Goal: Transaction & Acquisition: Purchase product/service

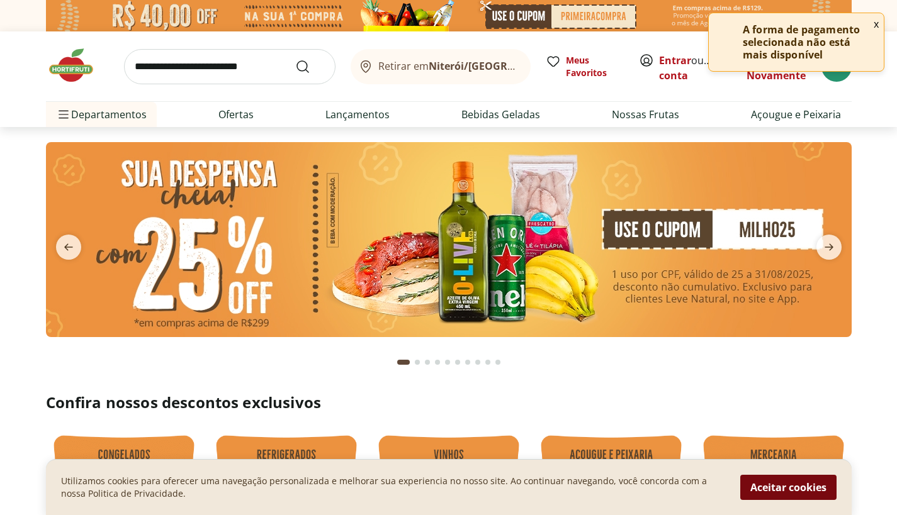
click at [756, 486] on button "Aceitar cookies" at bounding box center [788, 487] width 96 height 25
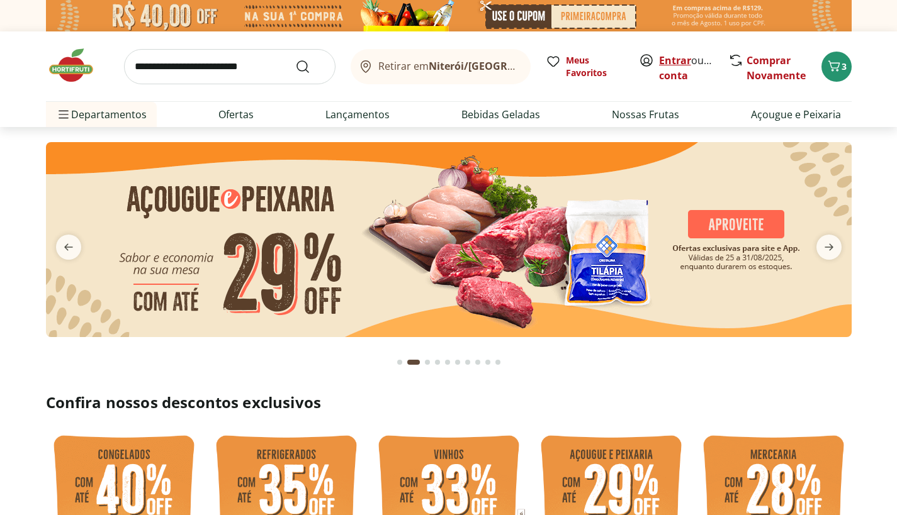
click at [678, 59] on link "Entrar" at bounding box center [675, 60] width 32 height 14
click at [842, 250] on button "next" at bounding box center [828, 247] width 45 height 25
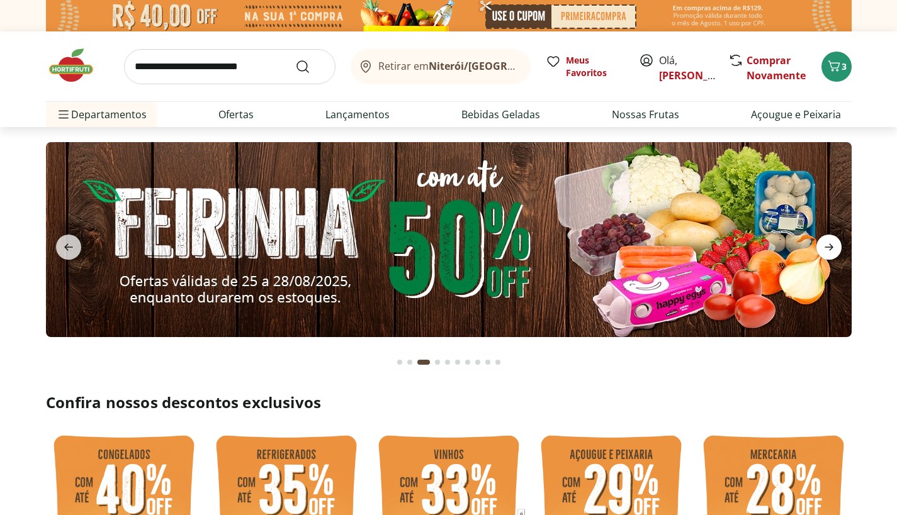
click at [828, 249] on icon "next" at bounding box center [828, 247] width 15 height 15
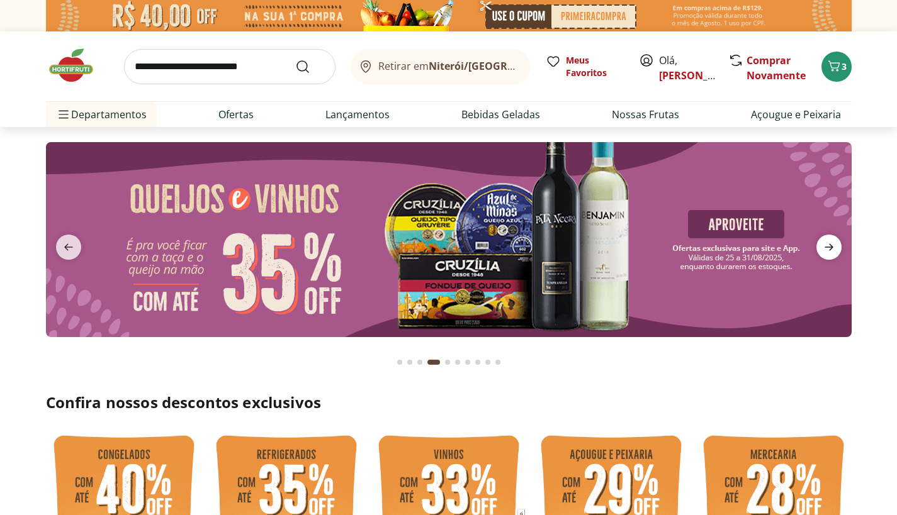
click at [828, 249] on icon "next" at bounding box center [828, 247] width 15 height 15
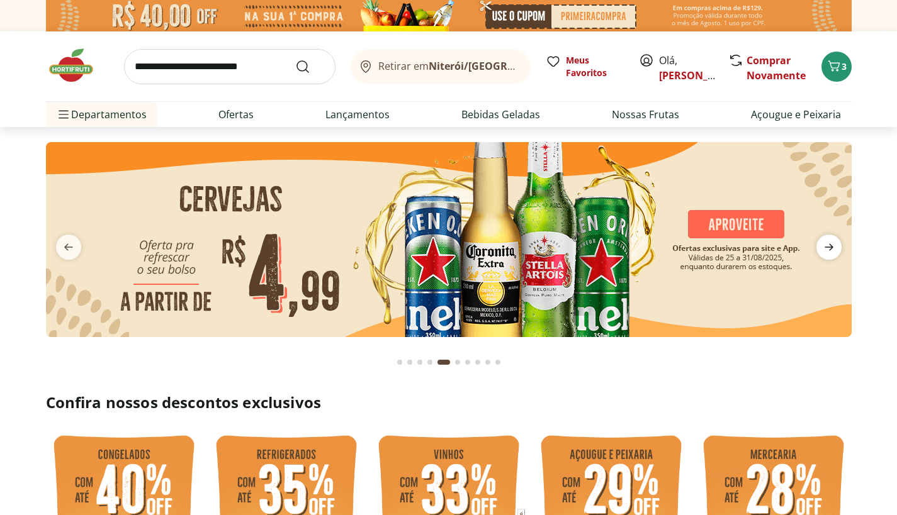
click at [828, 249] on icon "next" at bounding box center [828, 247] width 15 height 15
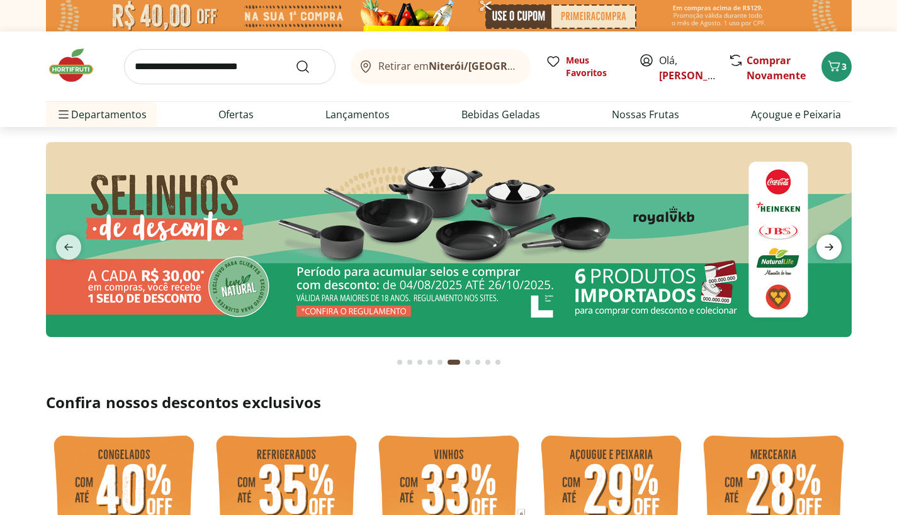
click at [828, 249] on icon "next" at bounding box center [828, 247] width 15 height 15
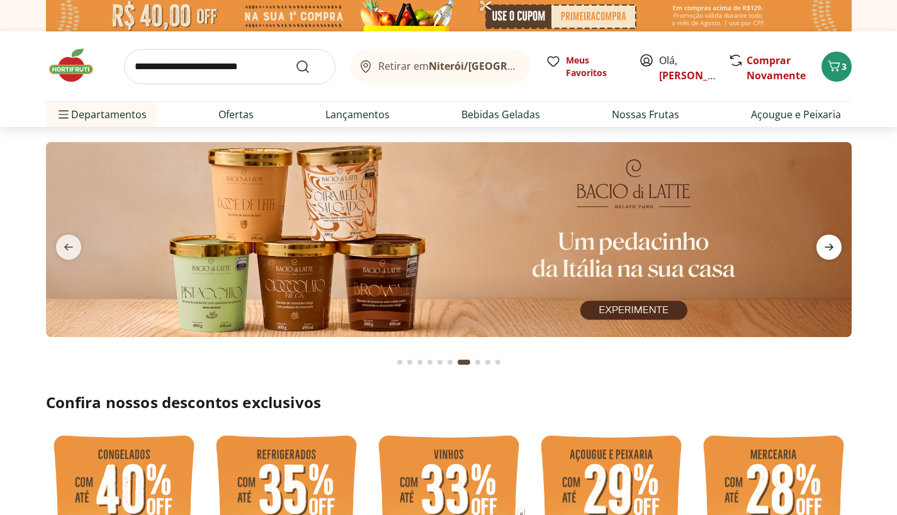
click at [828, 249] on icon "next" at bounding box center [828, 247] width 15 height 15
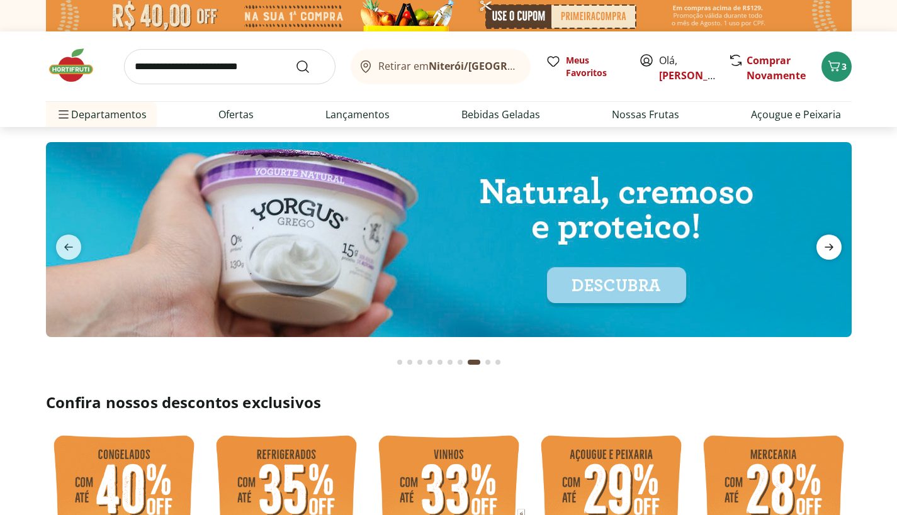
click at [828, 249] on icon "next" at bounding box center [828, 247] width 15 height 15
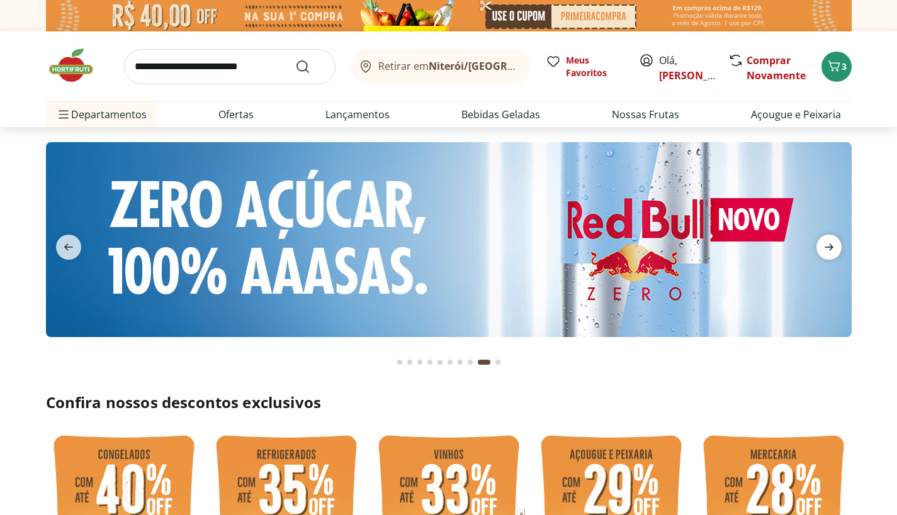
click at [828, 249] on icon "next" at bounding box center [828, 247] width 15 height 15
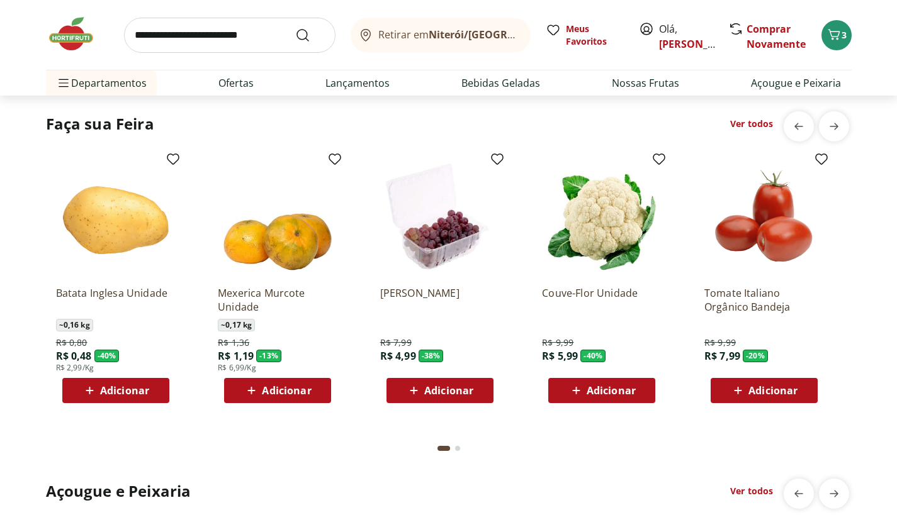
scroll to position [990, 0]
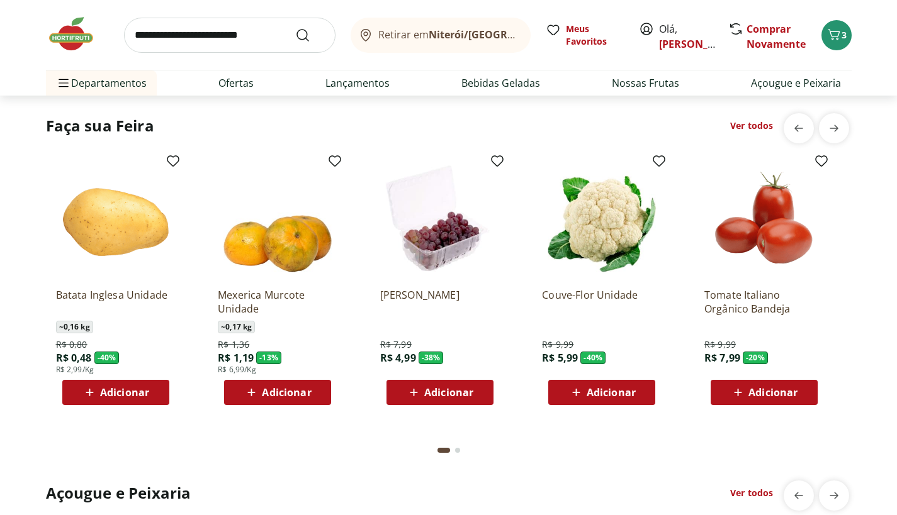
click at [788, 391] on span "Adicionar" at bounding box center [772, 393] width 49 height 10
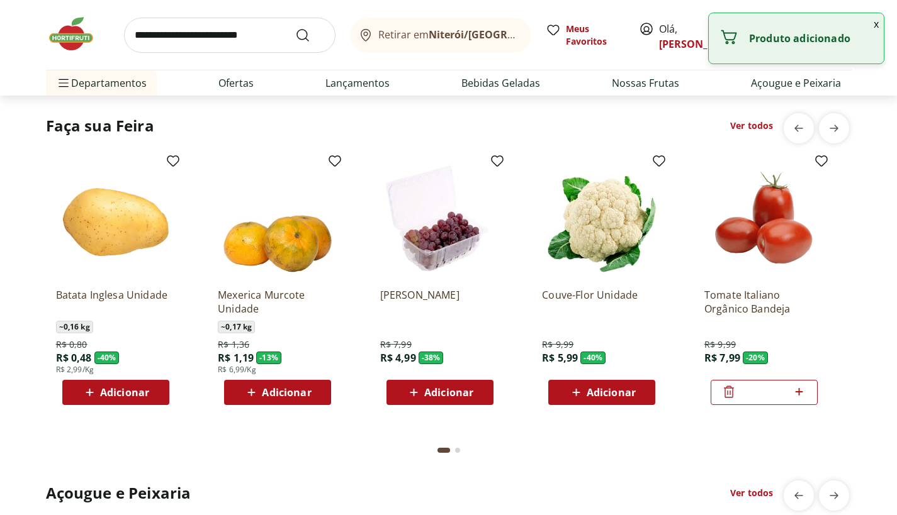
click at [797, 386] on icon at bounding box center [799, 391] width 16 height 15
type input "*"
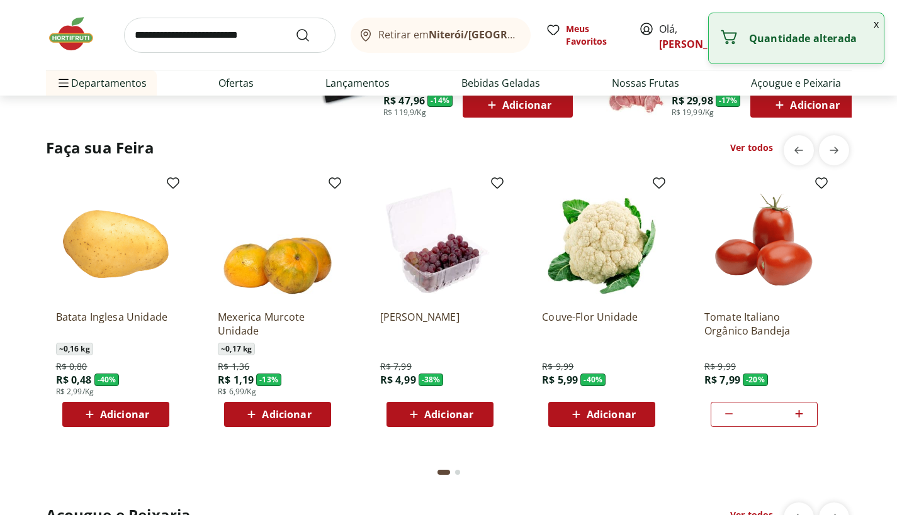
scroll to position [963, 0]
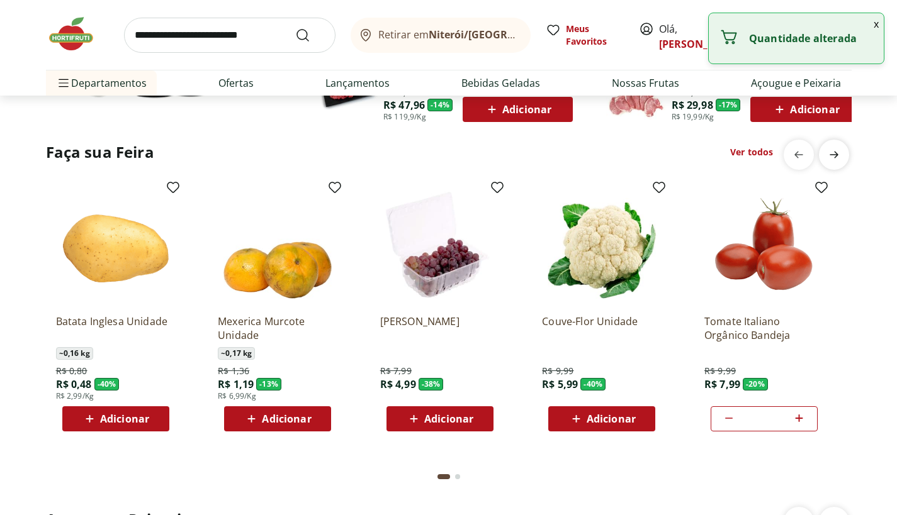
click at [848, 150] on div "next" at bounding box center [834, 155] width 30 height 30
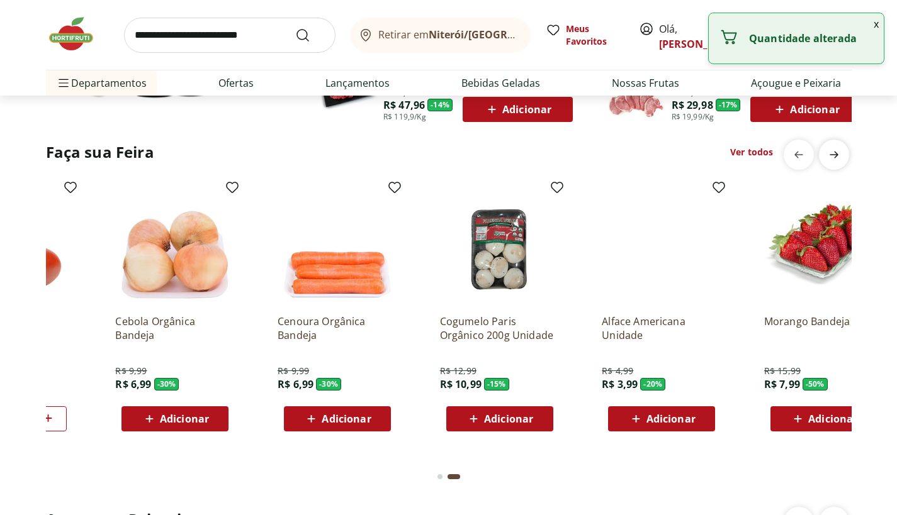
scroll to position [0, 810]
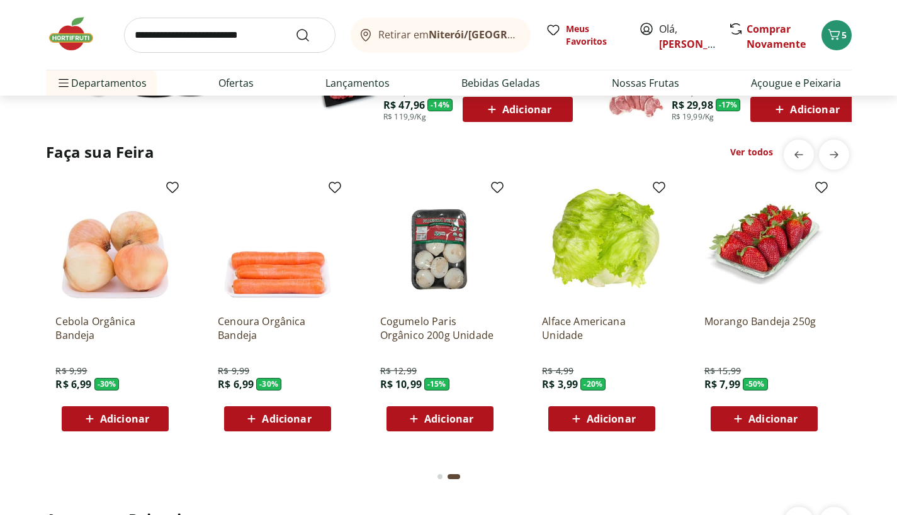
click at [274, 417] on span "Adicionar" at bounding box center [286, 419] width 49 height 10
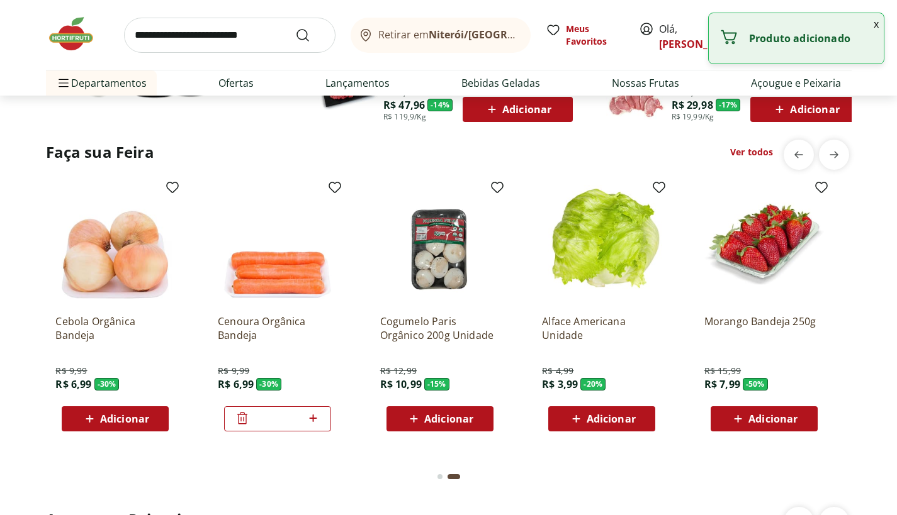
click at [310, 416] on icon at bounding box center [313, 418] width 16 height 15
click at [242, 416] on icon at bounding box center [242, 418] width 15 height 15
type input "*"
click at [778, 423] on span "Adicionar" at bounding box center [772, 419] width 49 height 10
click at [800, 416] on icon at bounding box center [799, 418] width 16 height 15
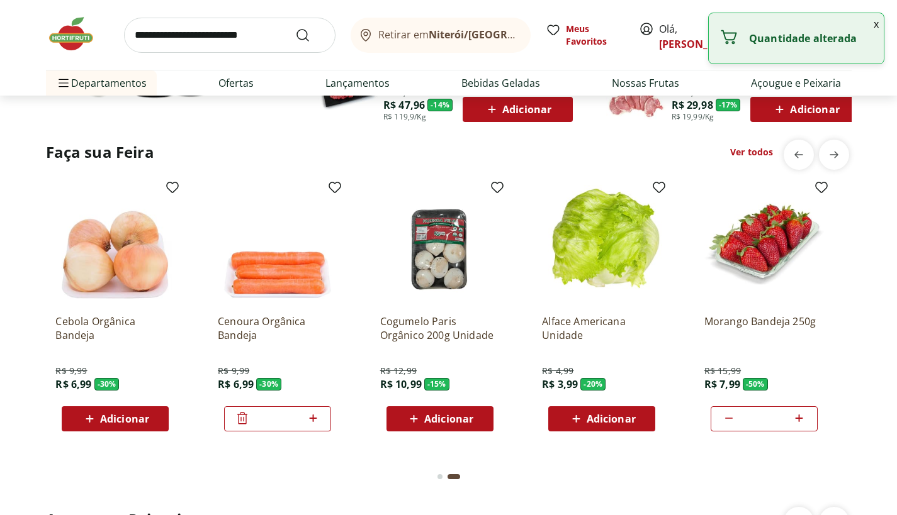
click at [800, 416] on icon at bounding box center [799, 418] width 16 height 15
type input "*"
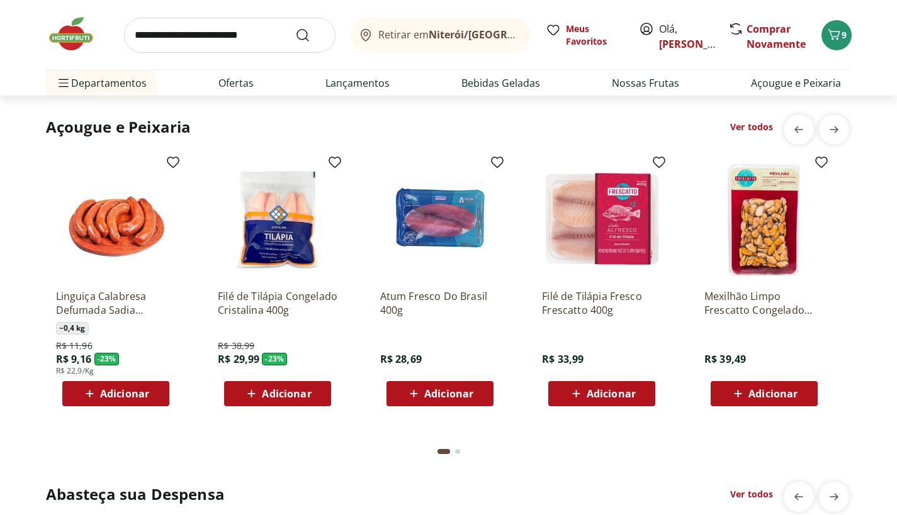
scroll to position [1362, 0]
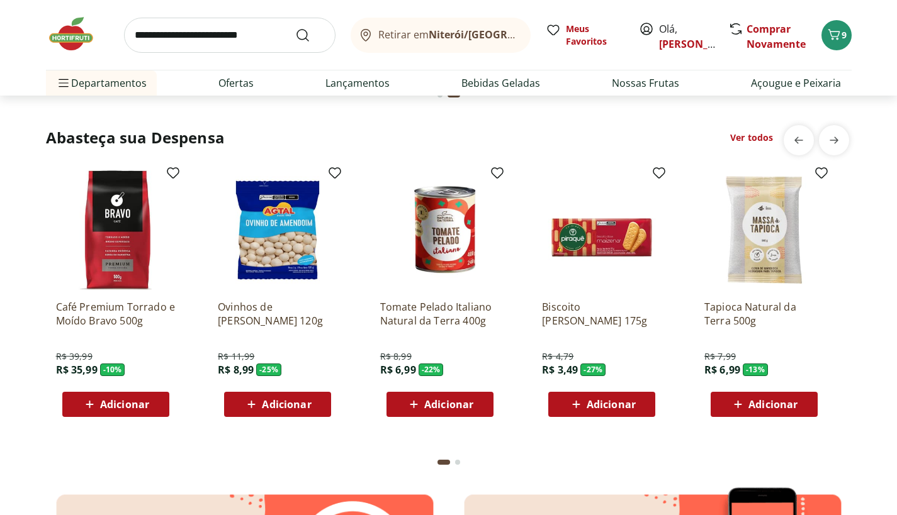
scroll to position [1713, 0]
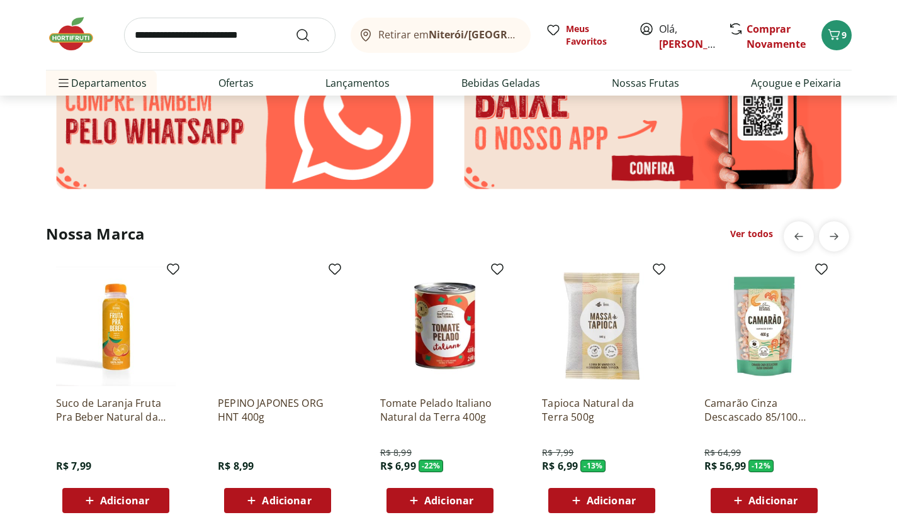
scroll to position [2257, 0]
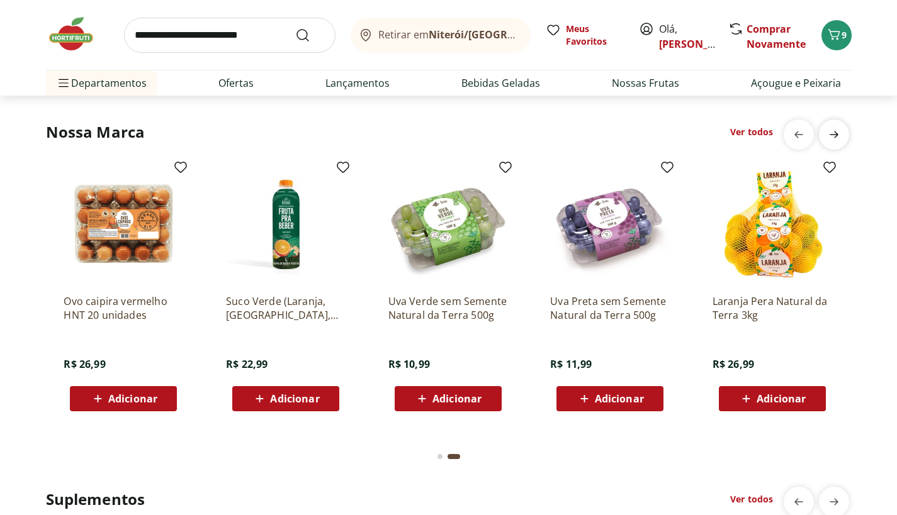
scroll to position [0, 810]
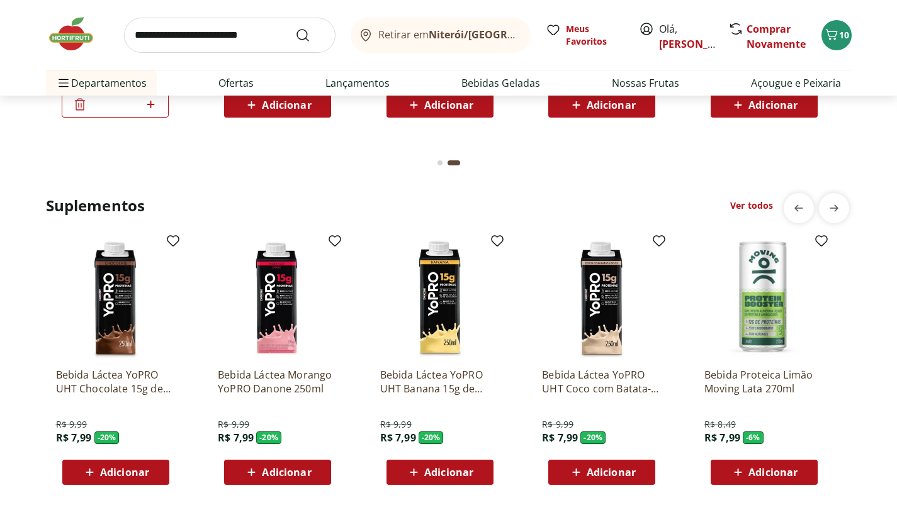
scroll to position [2641, 0]
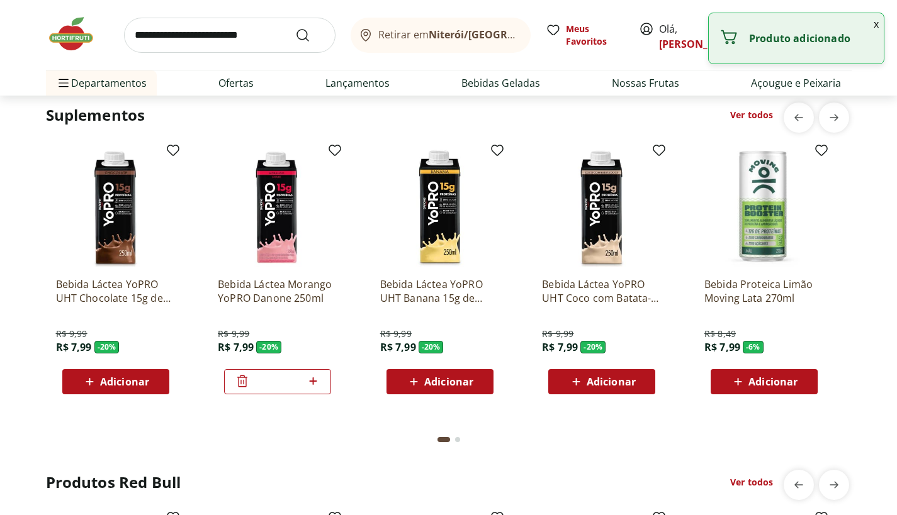
click at [311, 386] on icon at bounding box center [313, 381] width 16 height 15
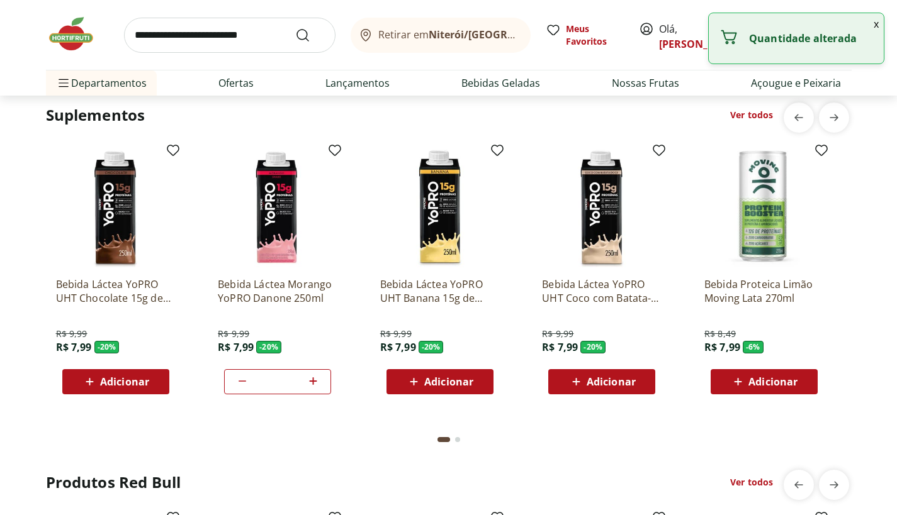
type input "*"
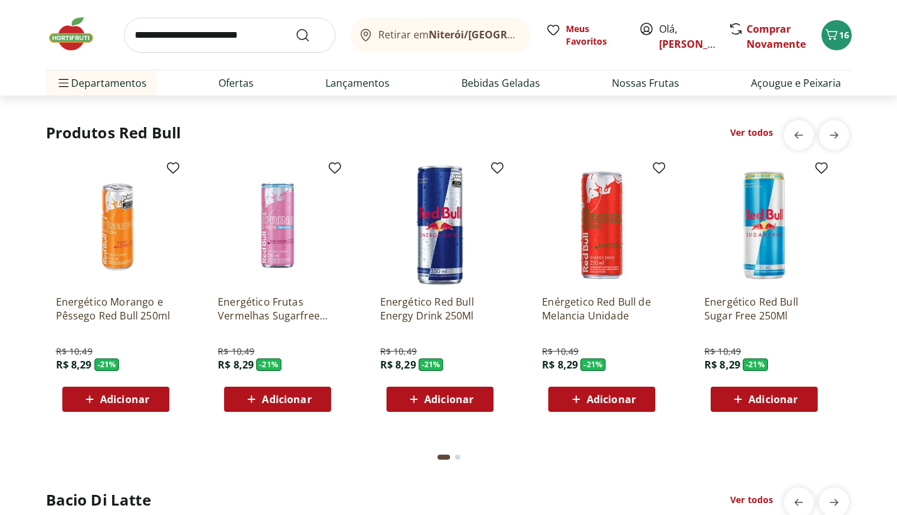
scroll to position [2992, 0]
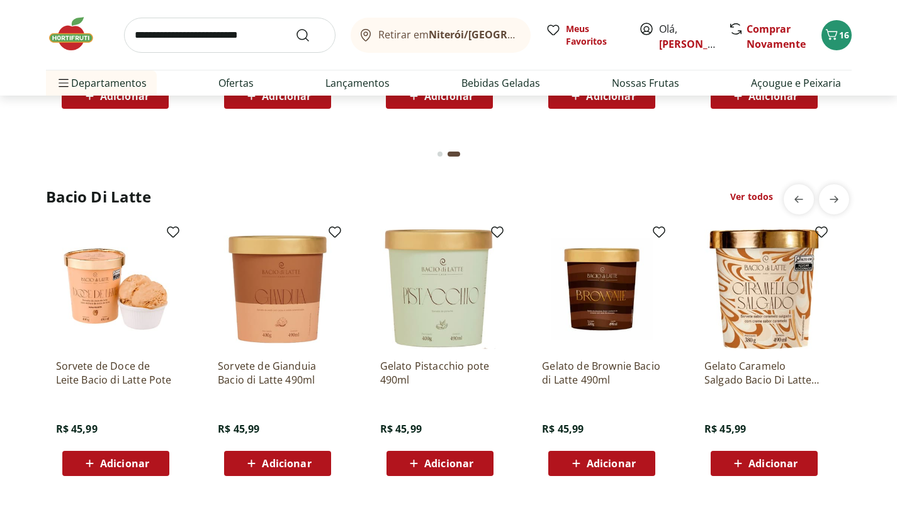
scroll to position [3292, 0]
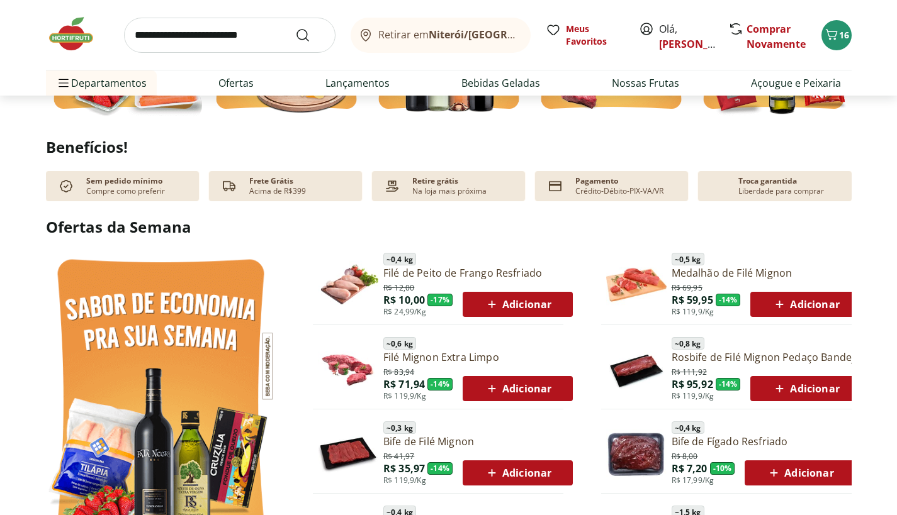
scroll to position [0, 0]
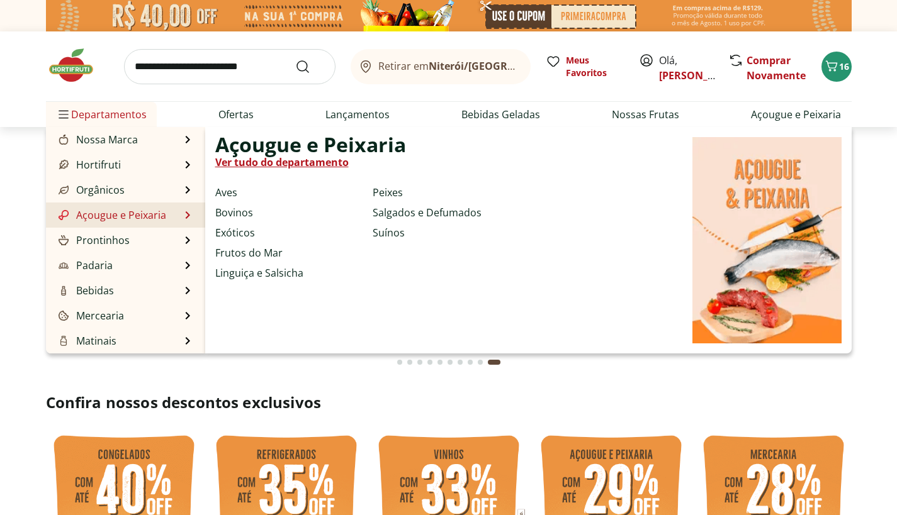
click at [233, 162] on link "Ver tudo do departamento" at bounding box center [281, 162] width 133 height 15
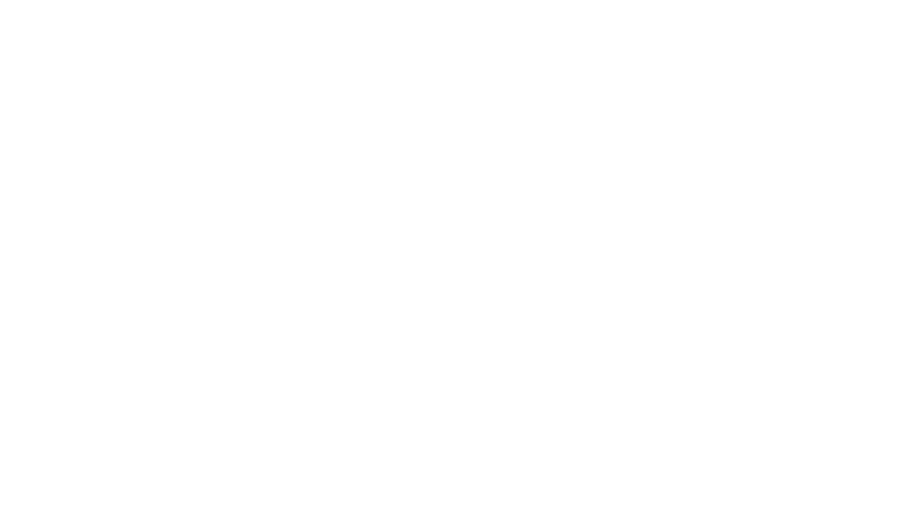
select select "**********"
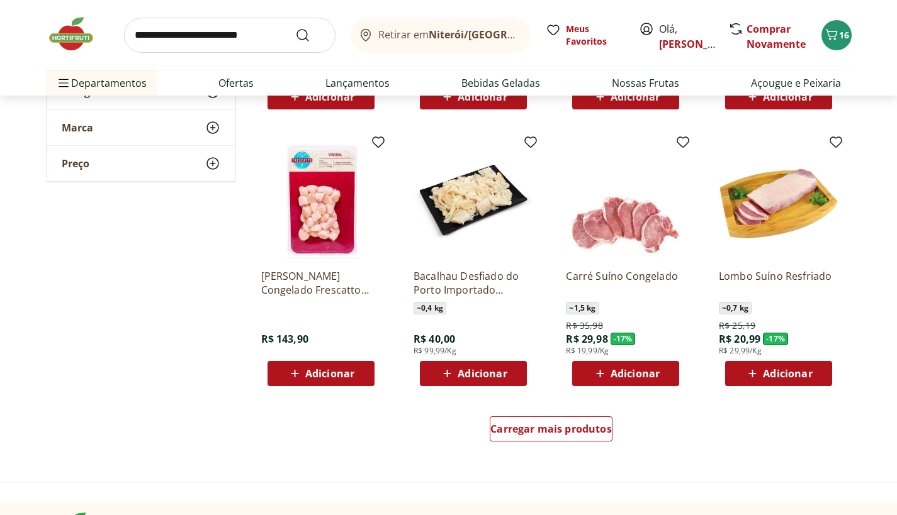
scroll to position [634, 0]
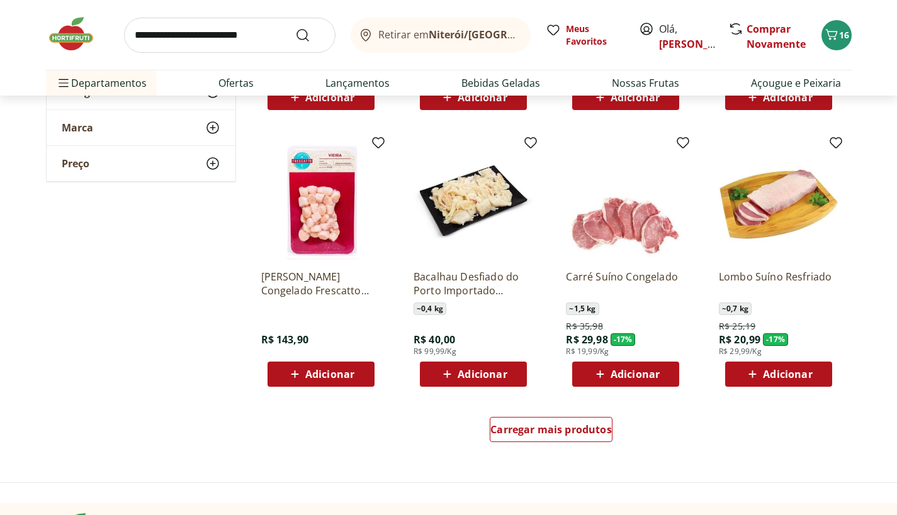
click at [778, 375] on span "Adicionar" at bounding box center [787, 374] width 49 height 10
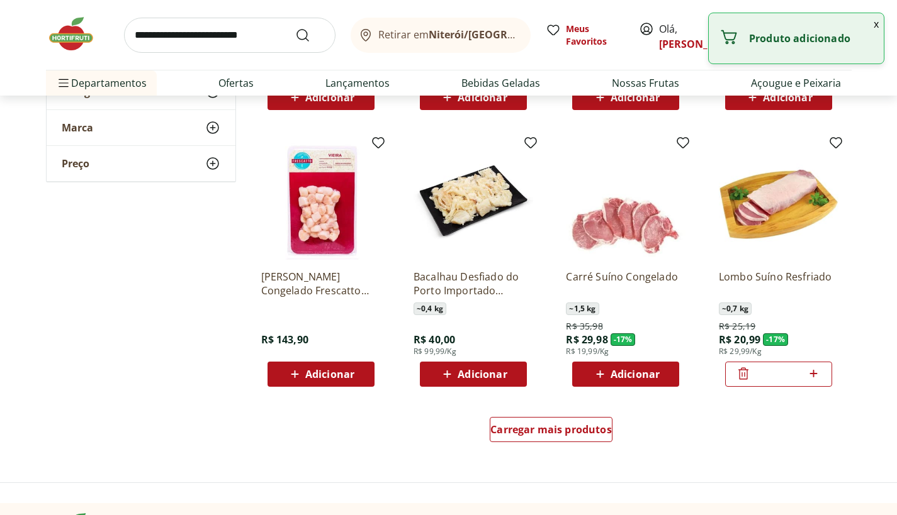
click at [815, 372] on icon at bounding box center [813, 373] width 16 height 15
type input "*"
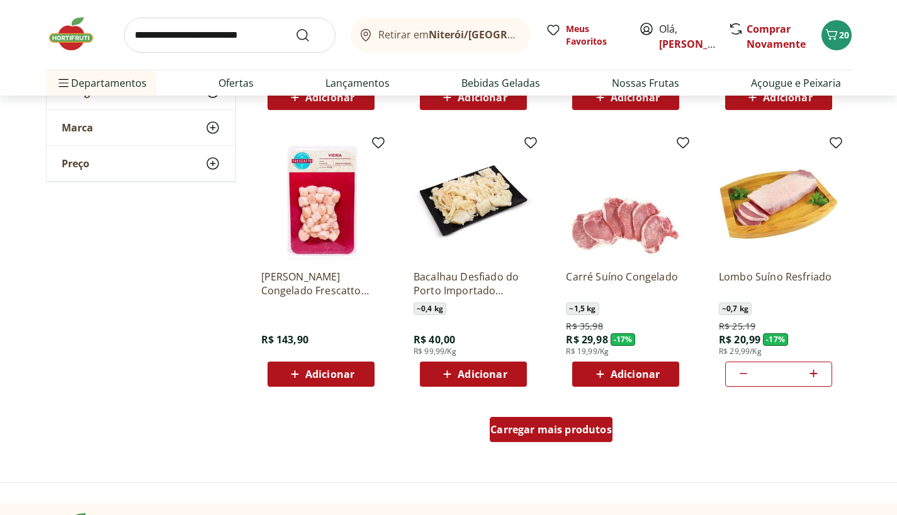
click at [583, 428] on span "Carregar mais produtos" at bounding box center [550, 430] width 121 height 10
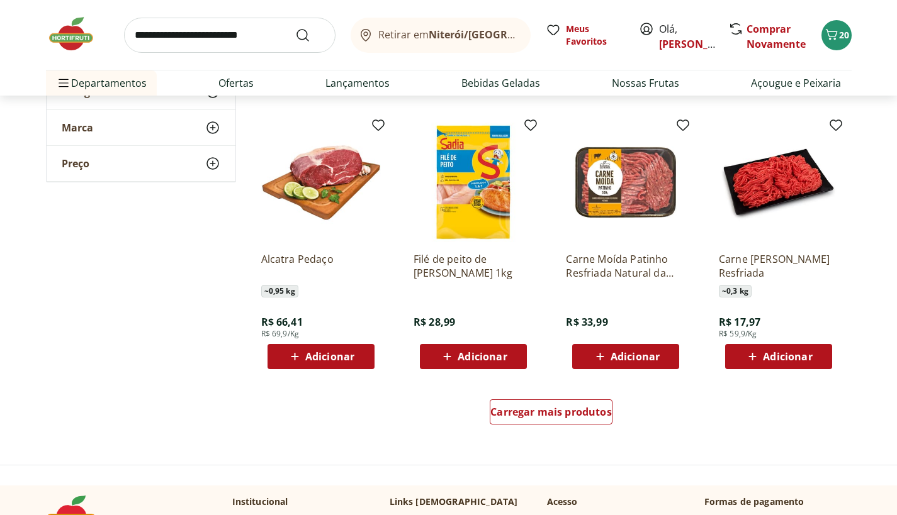
scroll to position [1474, 0]
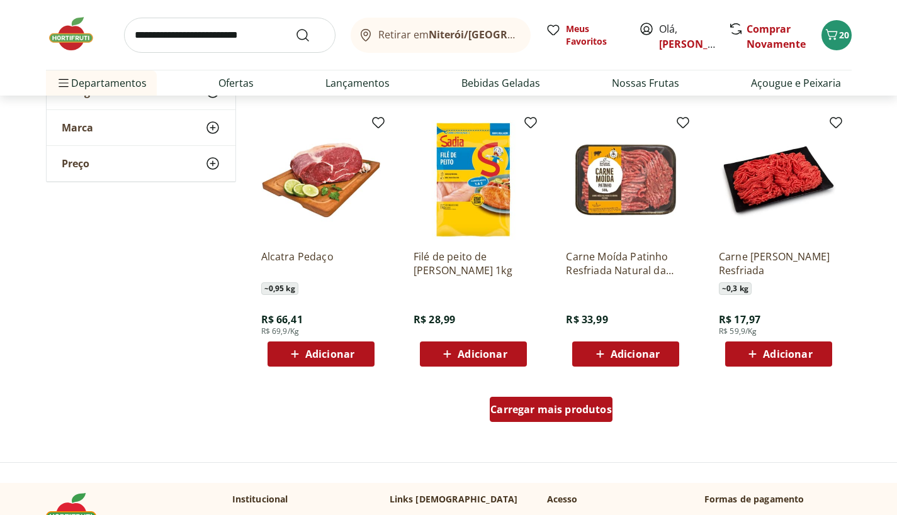
click at [597, 413] on span "Carregar mais produtos" at bounding box center [550, 410] width 121 height 10
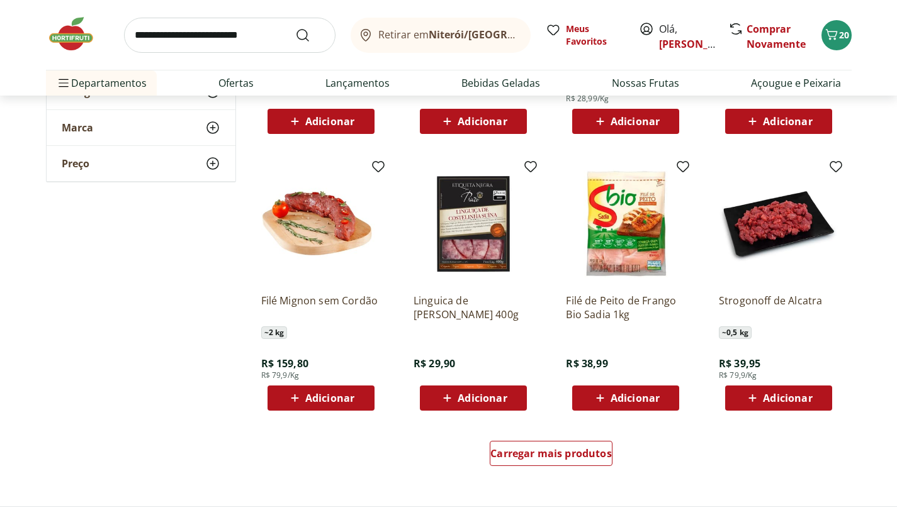
scroll to position [2253, 0]
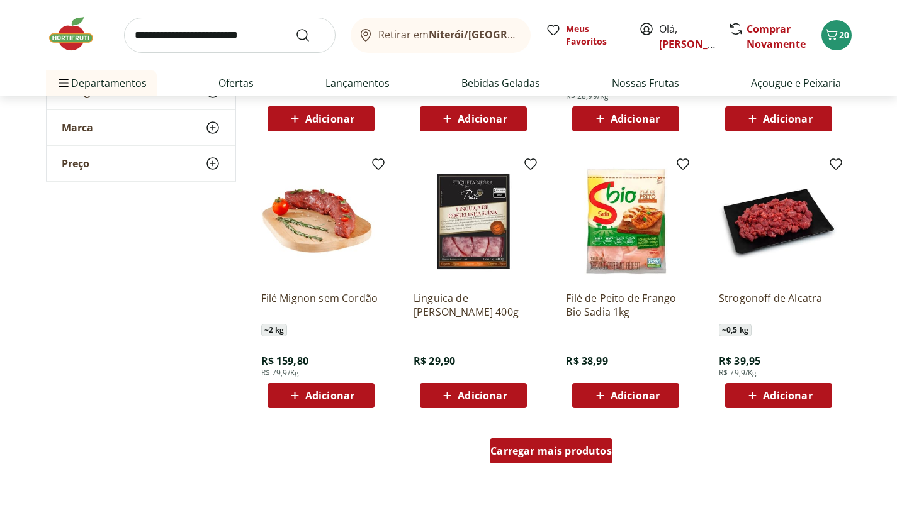
click at [551, 455] on span "Carregar mais produtos" at bounding box center [550, 451] width 121 height 10
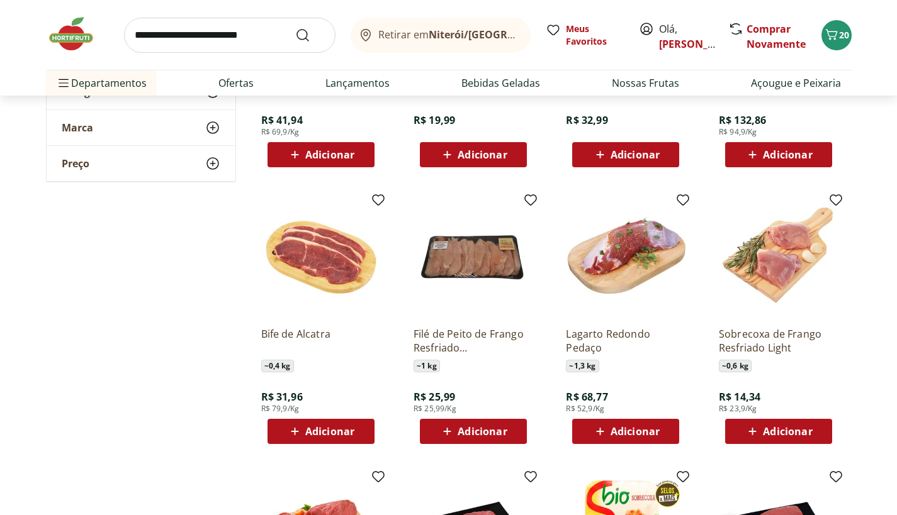
scroll to position [2765, 0]
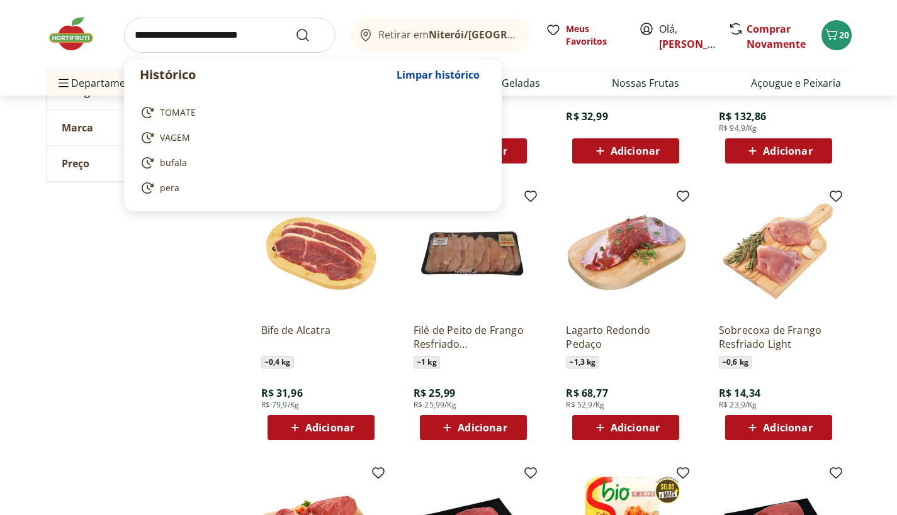
click at [268, 40] on input "search" at bounding box center [229, 35] width 211 height 35
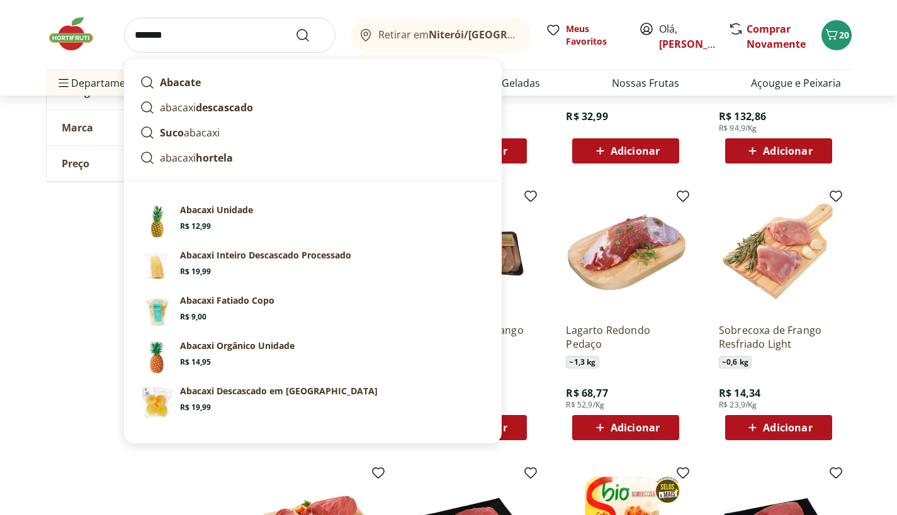
type input "*******"
click at [295, 28] on button "Submit Search" at bounding box center [310, 35] width 30 height 15
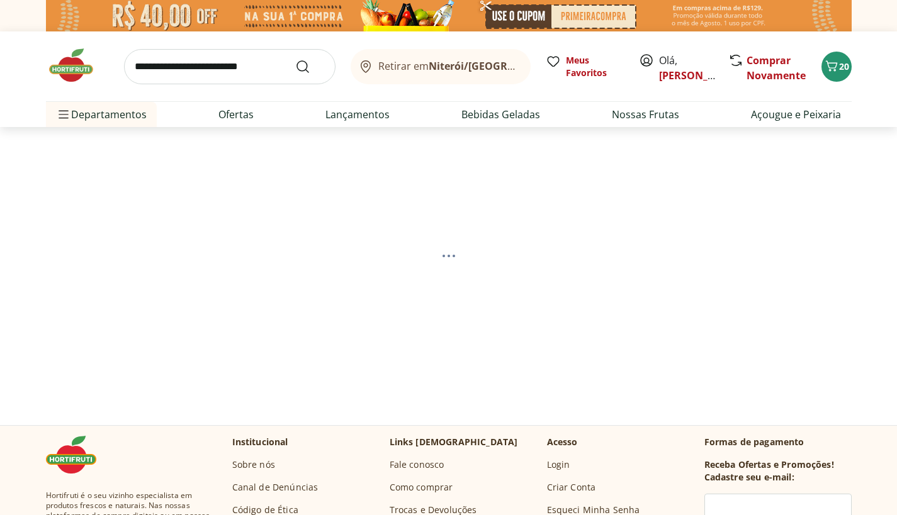
select select "**********"
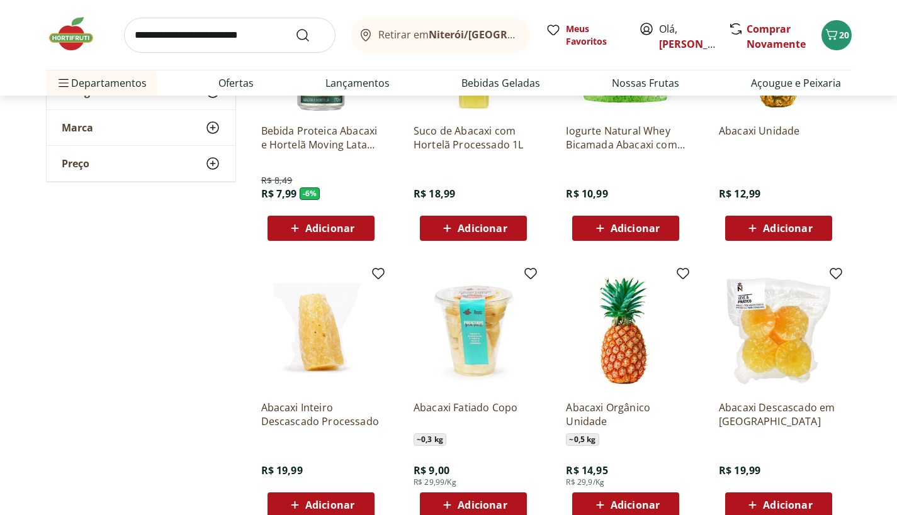
scroll to position [290, 0]
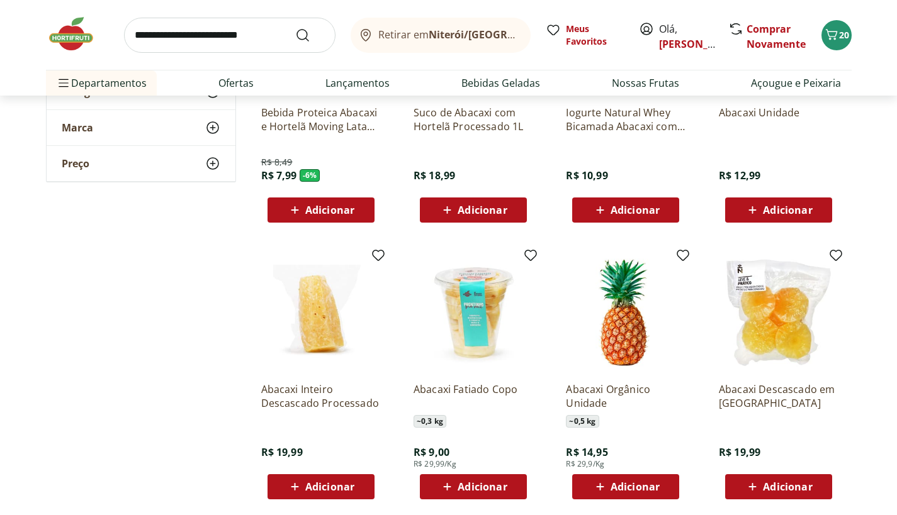
click at [782, 217] on div "Adicionar" at bounding box center [778, 210] width 87 height 23
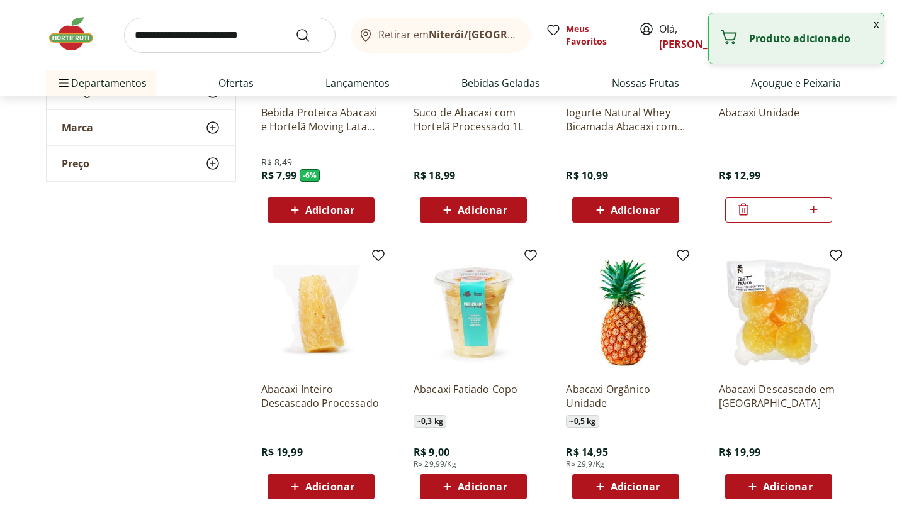
scroll to position [0, 0]
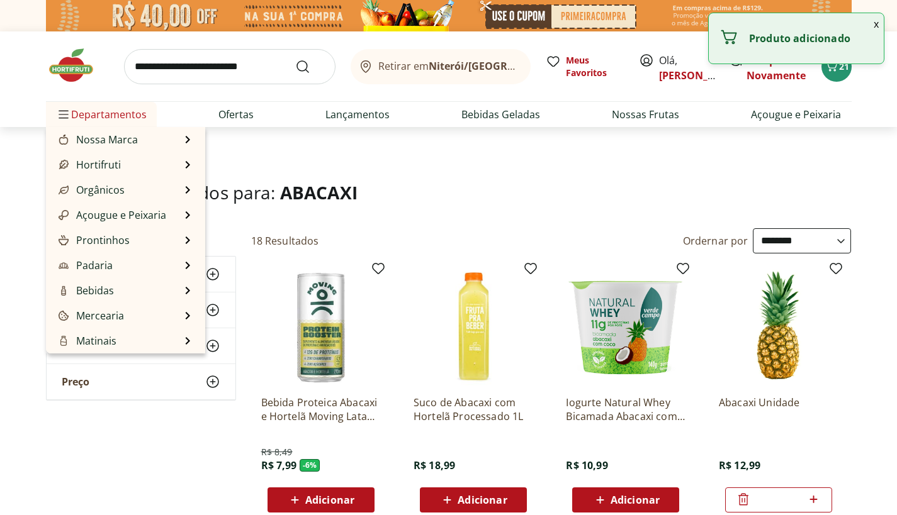
click at [92, 106] on span "Departamentos" at bounding box center [101, 114] width 91 height 30
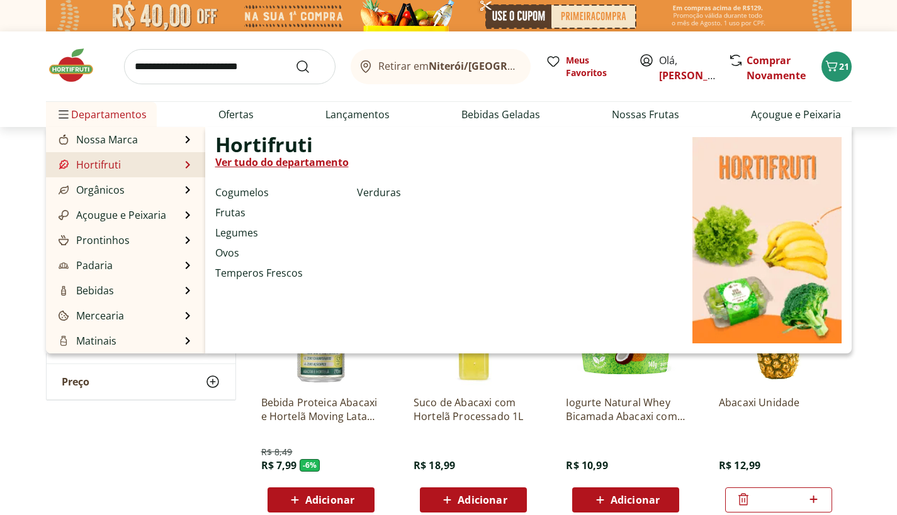
click at [241, 162] on link "Ver tudo do departamento" at bounding box center [281, 162] width 133 height 15
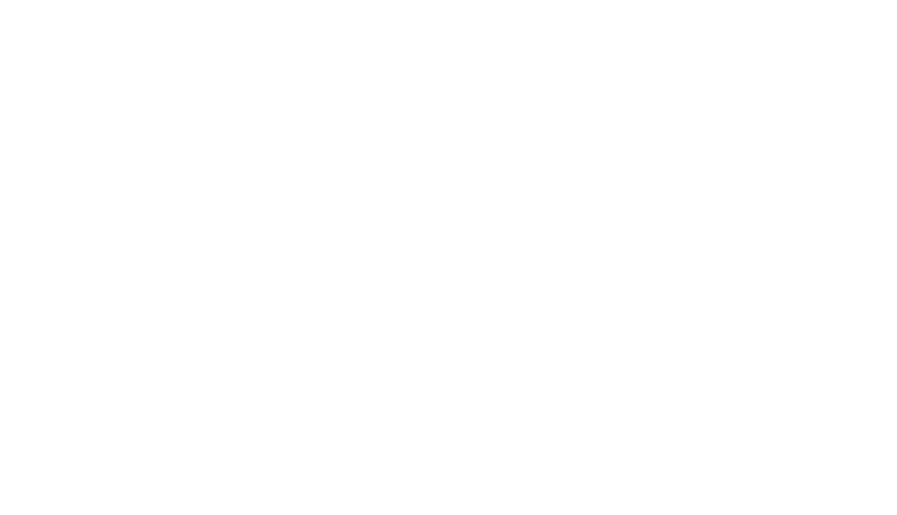
select select "**********"
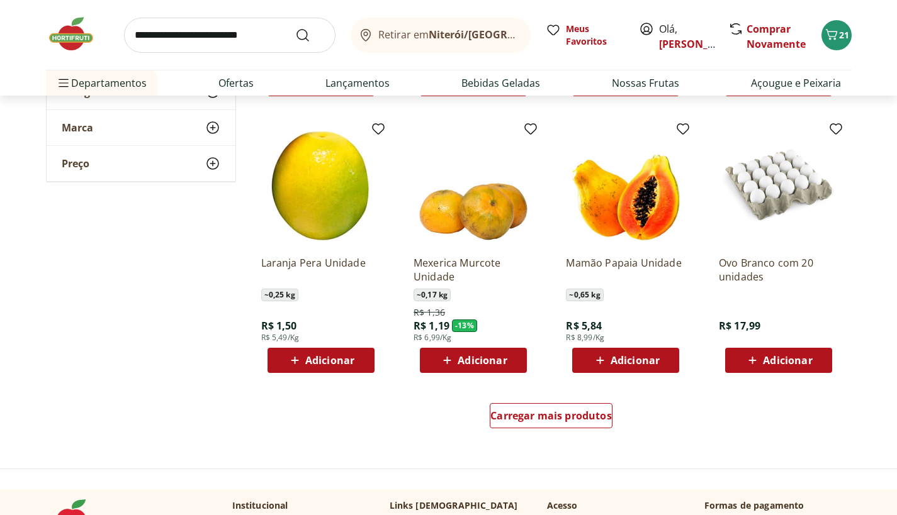
scroll to position [653, 0]
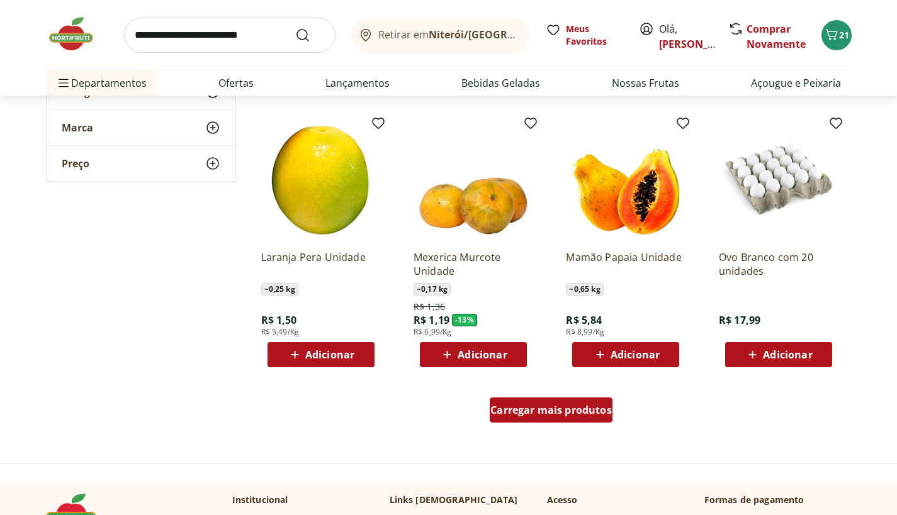
click at [559, 406] on span "Carregar mais produtos" at bounding box center [550, 410] width 121 height 10
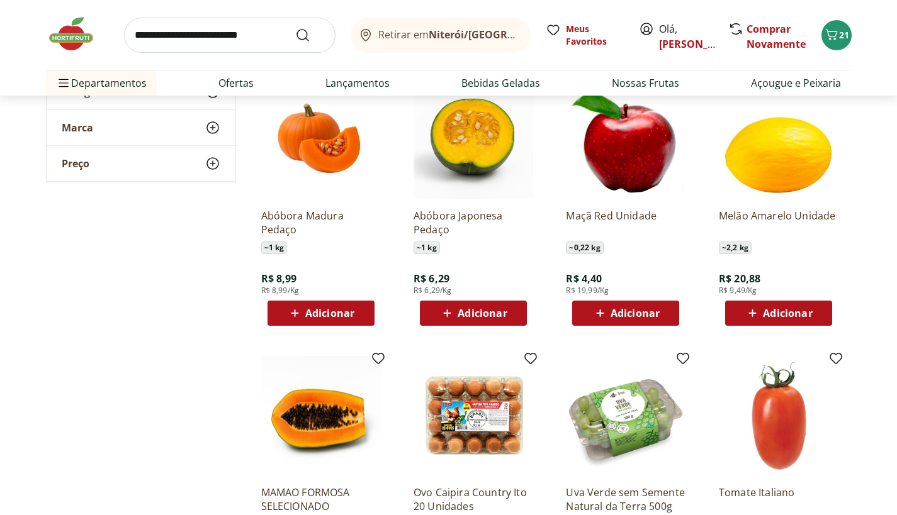
scroll to position [961, 0]
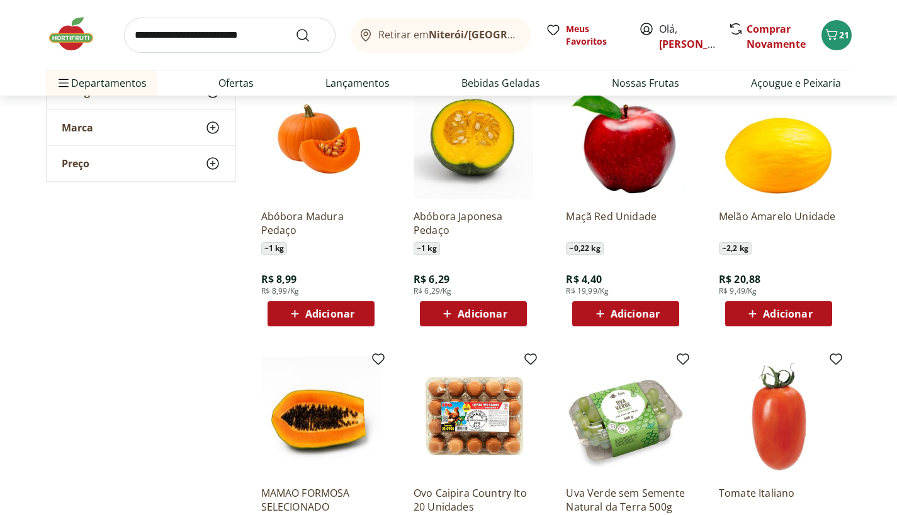
click at [462, 309] on span "Adicionar" at bounding box center [481, 314] width 49 height 10
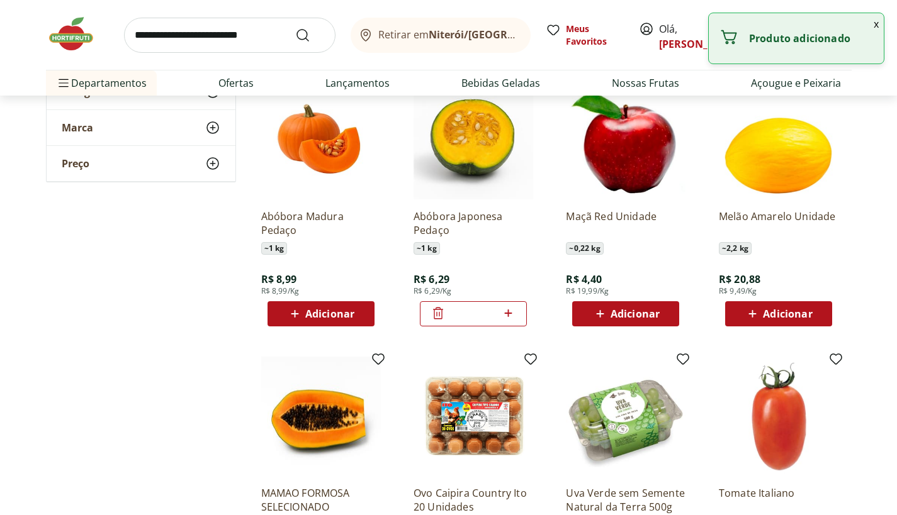
click at [513, 312] on icon at bounding box center [508, 313] width 16 height 15
type input "*"
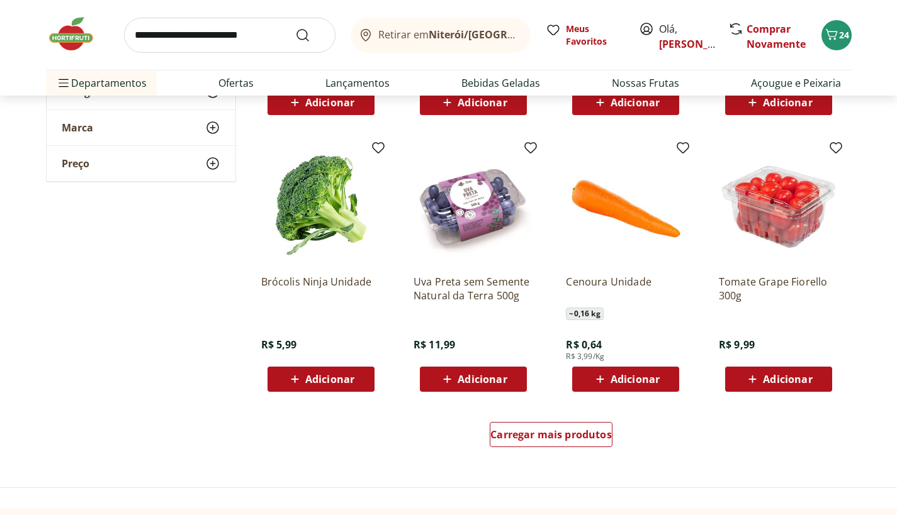
scroll to position [1451, 0]
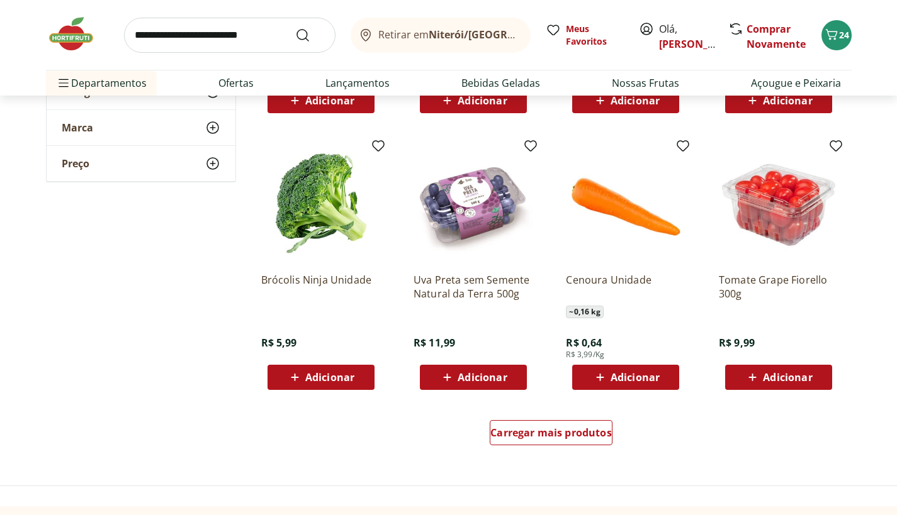
click at [305, 372] on span "Adicionar" at bounding box center [329, 377] width 49 height 10
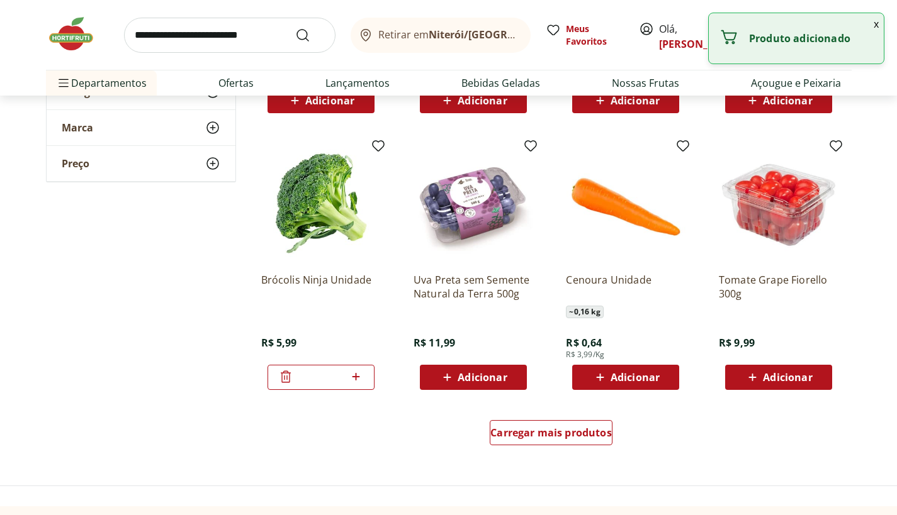
click at [354, 373] on icon at bounding box center [356, 376] width 16 height 15
click at [353, 372] on icon at bounding box center [356, 376] width 16 height 15
type input "*"
click at [544, 436] on span "Carregar mais produtos" at bounding box center [550, 433] width 121 height 10
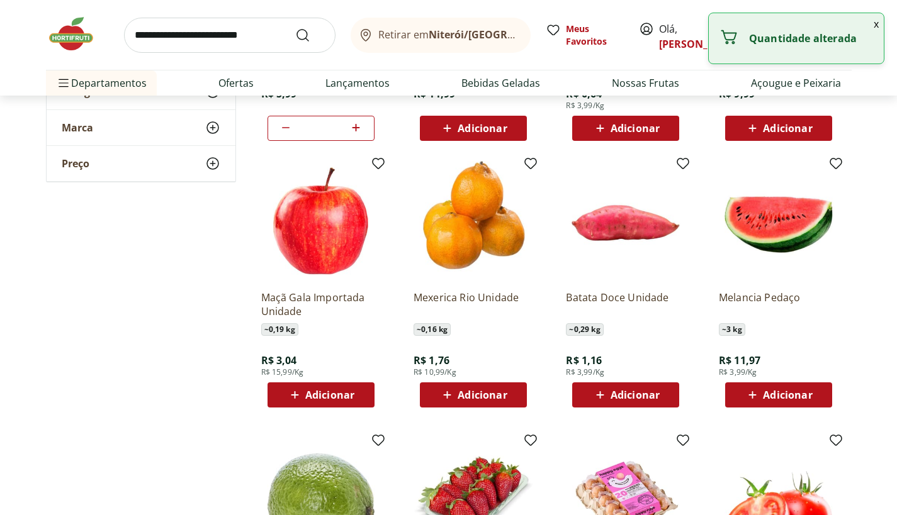
scroll to position [1707, 0]
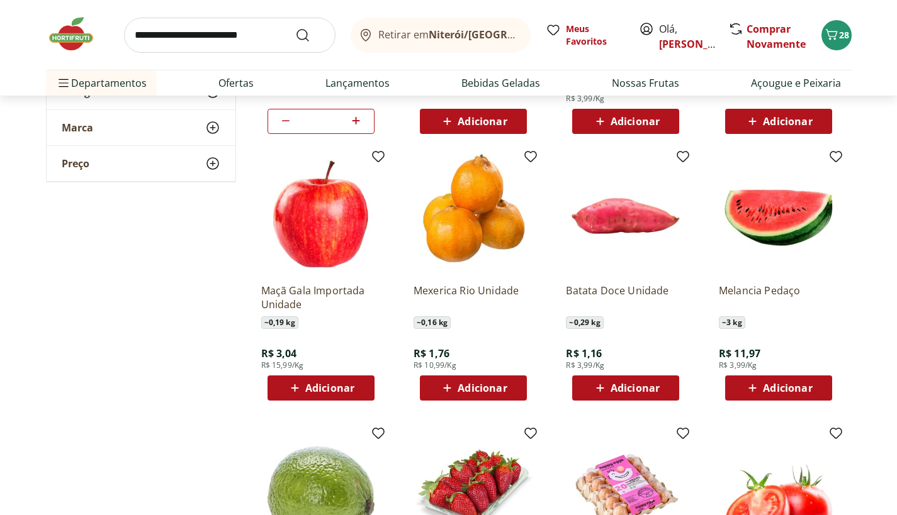
click at [636, 374] on div "Batata Doce Unidade ~ 0,29 kg R$ 1,16 R$ 3,99/Kg Adicionar" at bounding box center [626, 337] width 120 height 127
click at [636, 380] on div "Adicionar" at bounding box center [625, 388] width 87 height 23
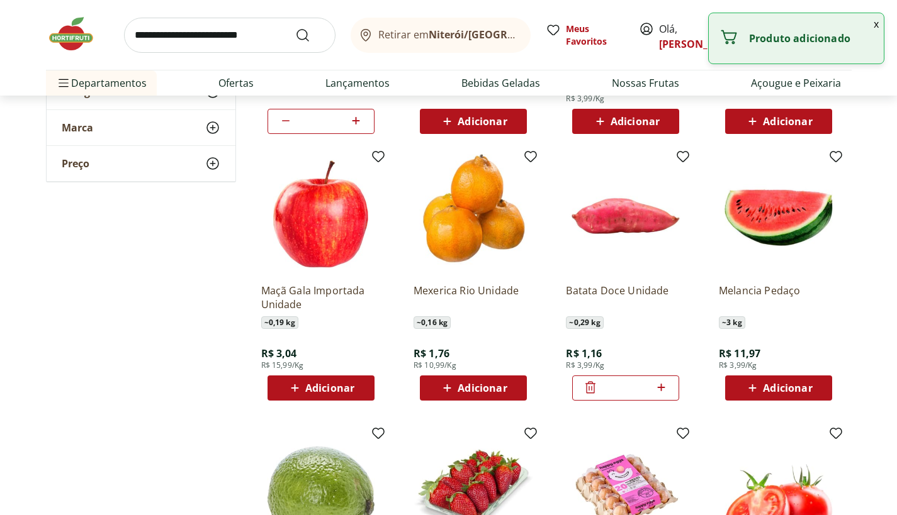
click at [657, 388] on icon at bounding box center [661, 388] width 8 height 8
type input "*"
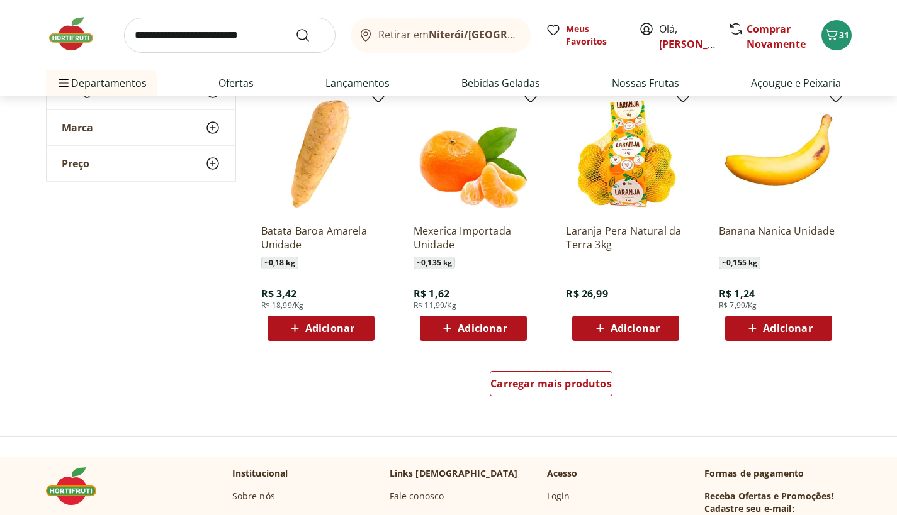
scroll to position [2322, 0]
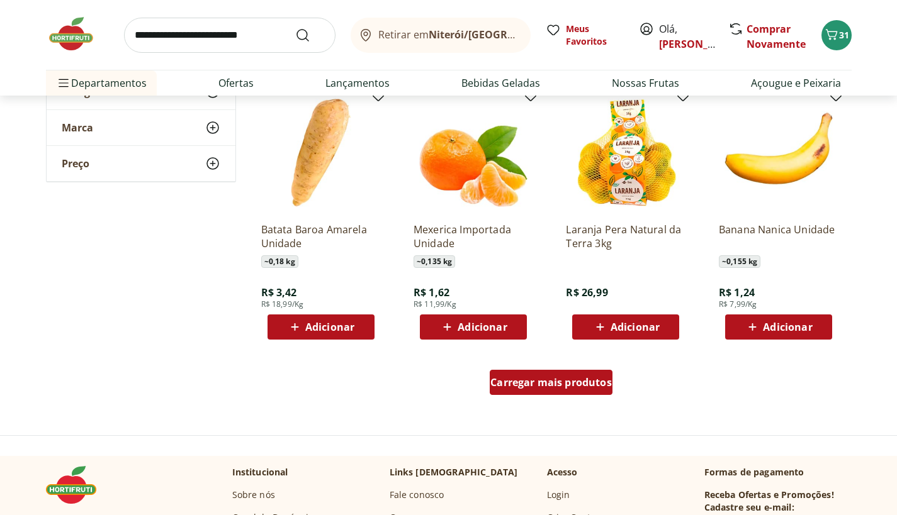
click at [585, 386] on span "Carregar mais produtos" at bounding box center [550, 383] width 121 height 10
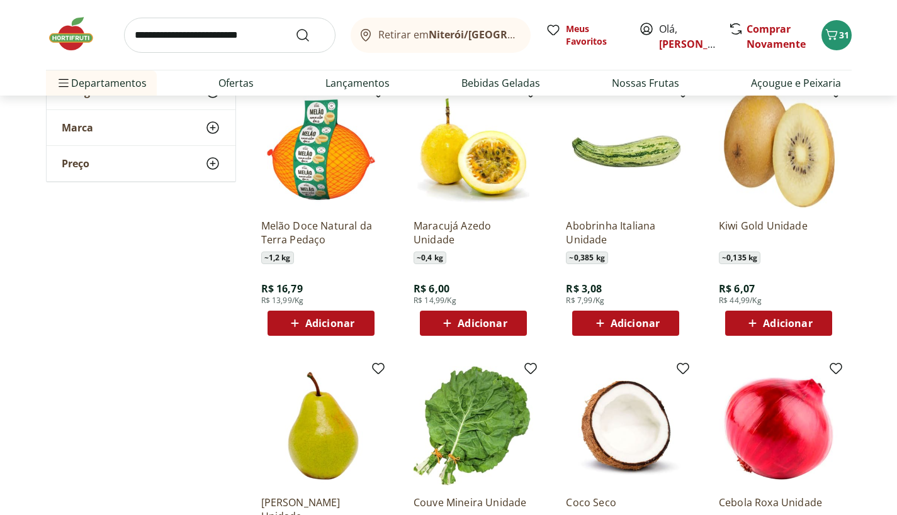
scroll to position [2866, 0]
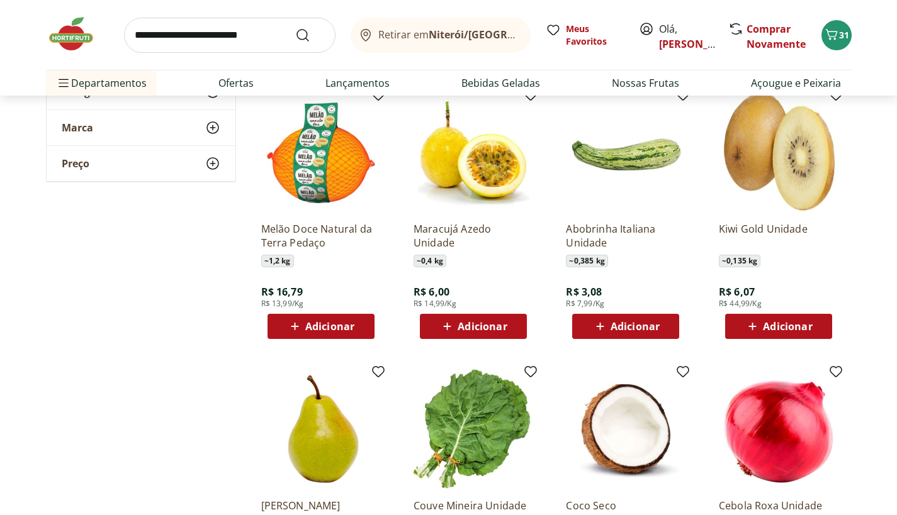
click at [629, 323] on span "Adicionar" at bounding box center [634, 327] width 49 height 10
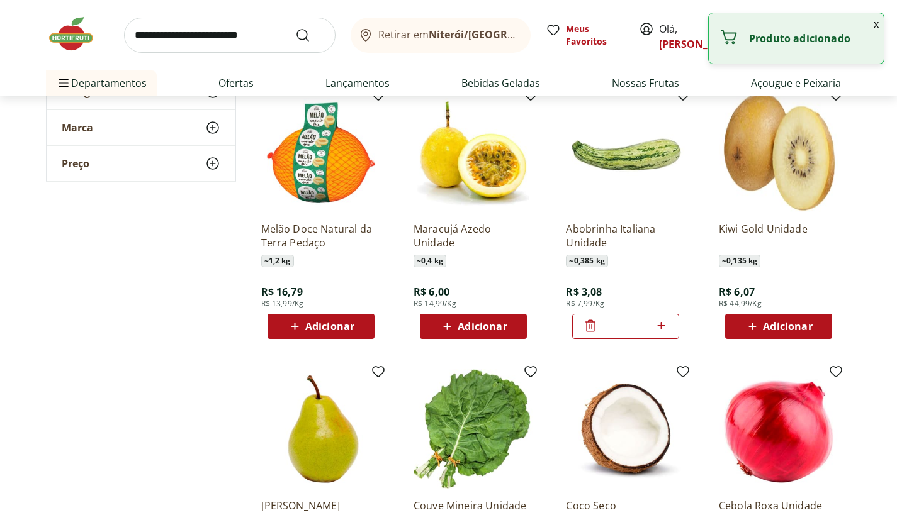
click at [661, 323] on icon at bounding box center [661, 325] width 16 height 15
type input "*"
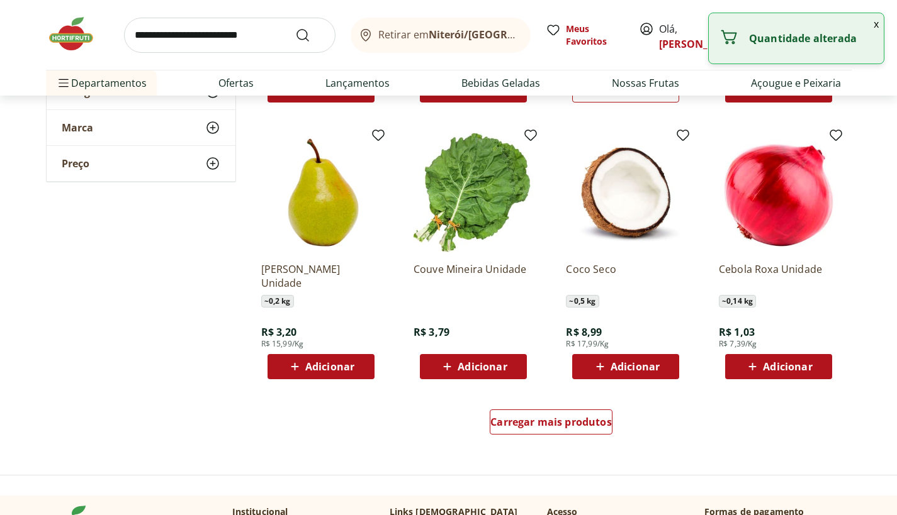
scroll to position [3105, 0]
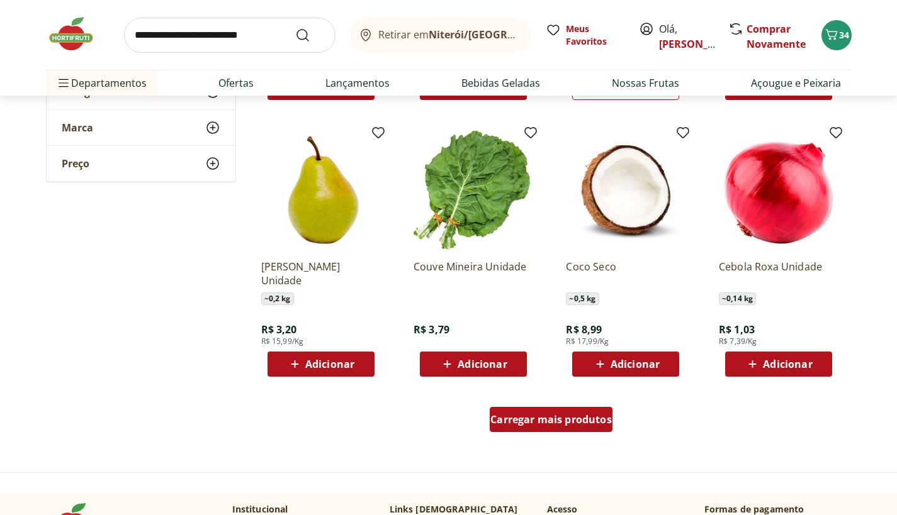
click at [525, 420] on span "Carregar mais produtos" at bounding box center [550, 420] width 121 height 10
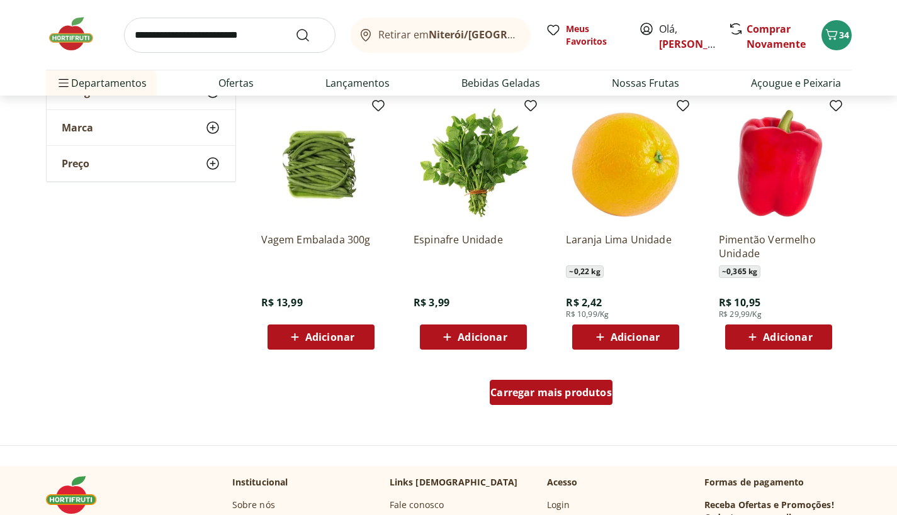
scroll to position [3961, 0]
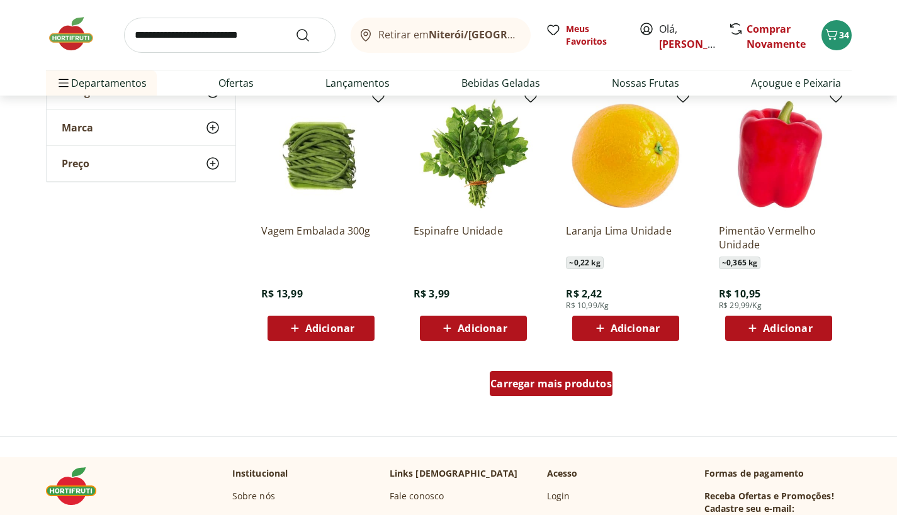
click at [532, 389] on span "Carregar mais produtos" at bounding box center [550, 384] width 121 height 10
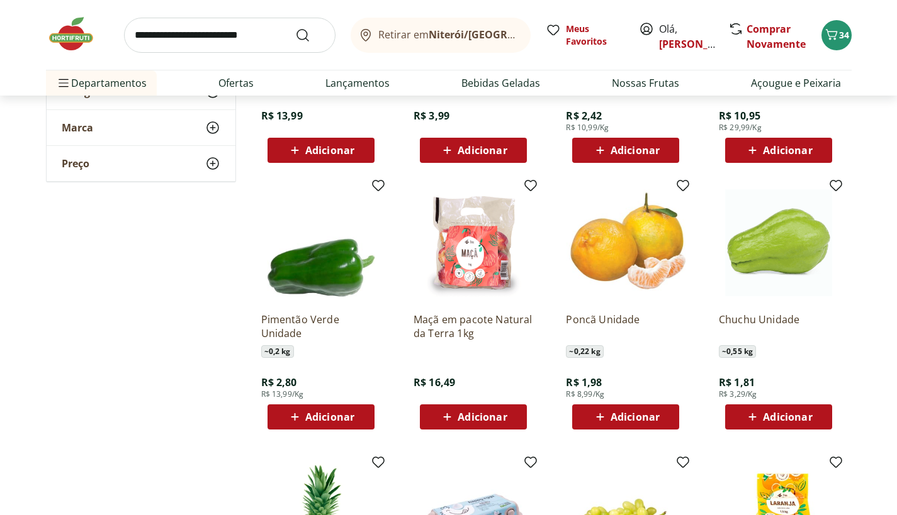
scroll to position [4170, 0]
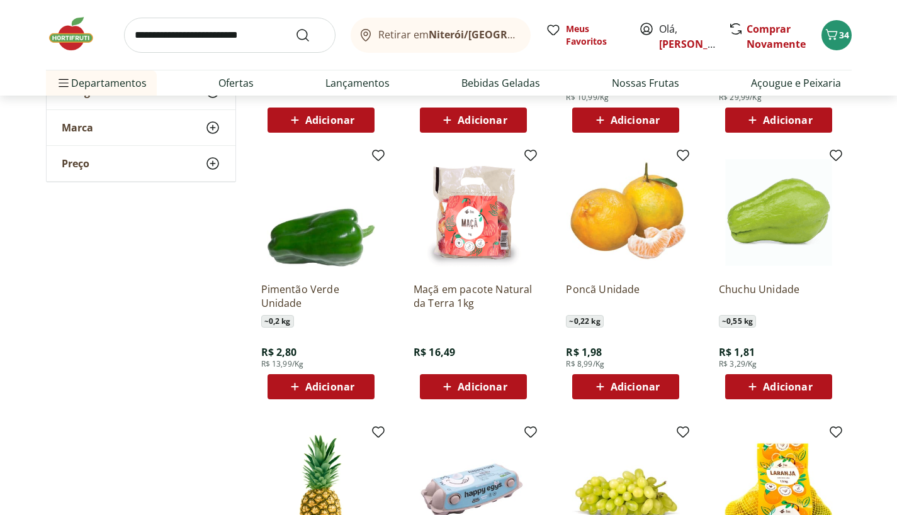
click at [824, 389] on button "Adicionar" at bounding box center [778, 386] width 107 height 25
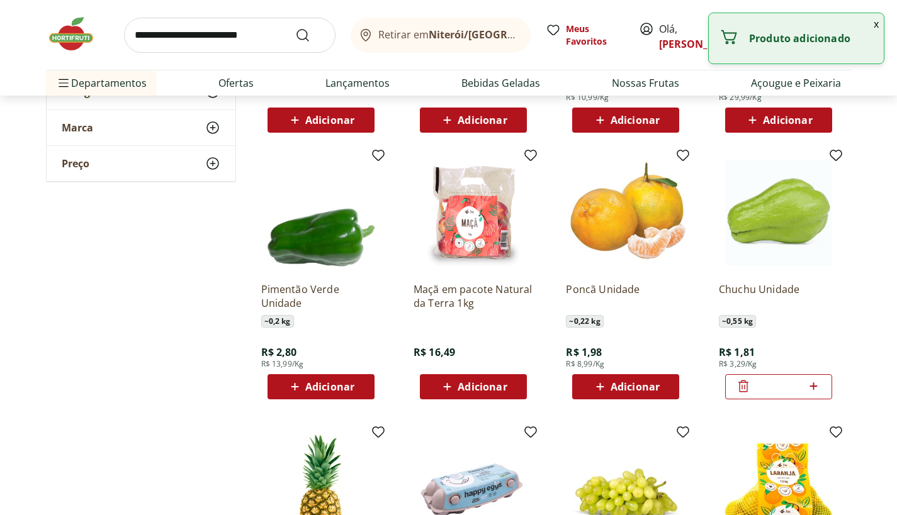
click at [812, 384] on icon at bounding box center [813, 386] width 16 height 15
type input "*"
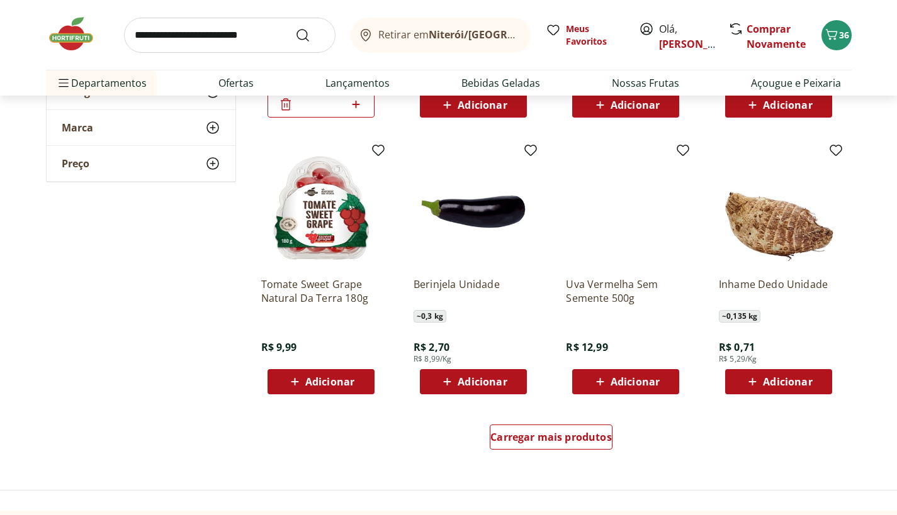
scroll to position [4728, 0]
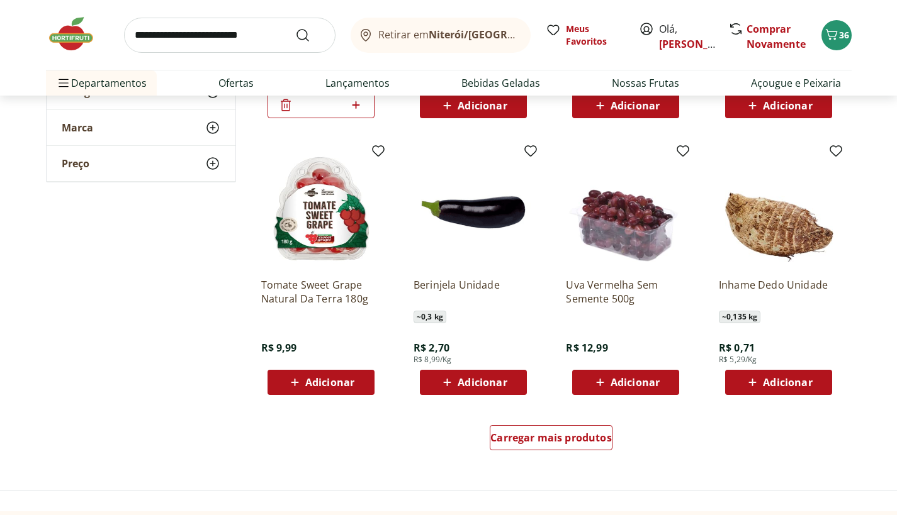
click at [470, 386] on span "Adicionar" at bounding box center [481, 383] width 49 height 10
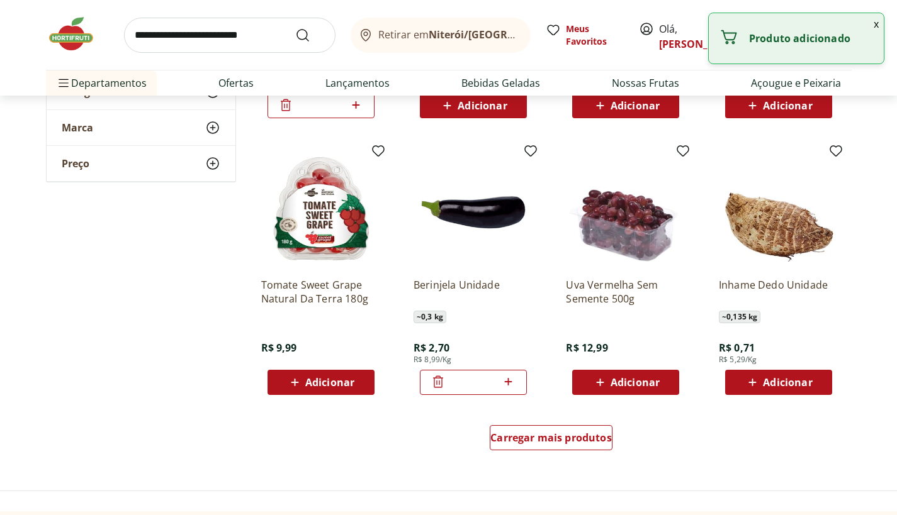
click at [508, 384] on icon at bounding box center [509, 382] width 8 height 8
type input "*"
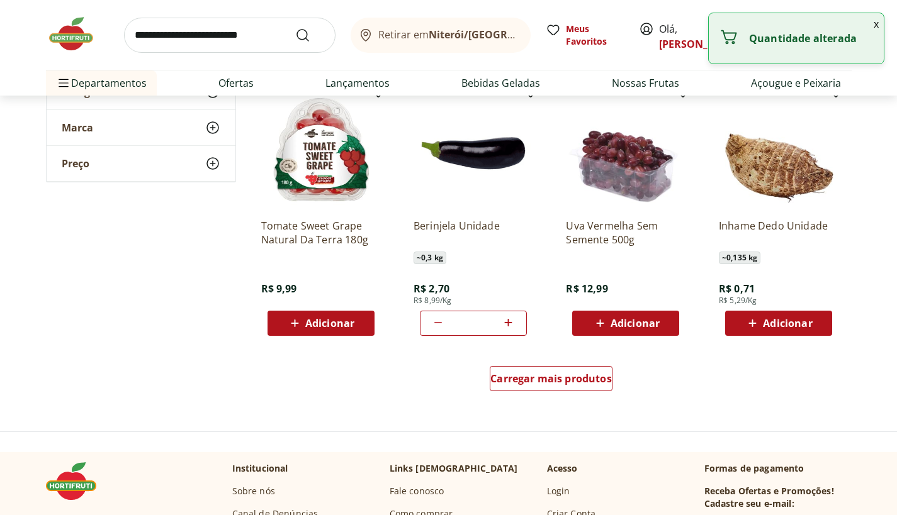
scroll to position [4804, 0]
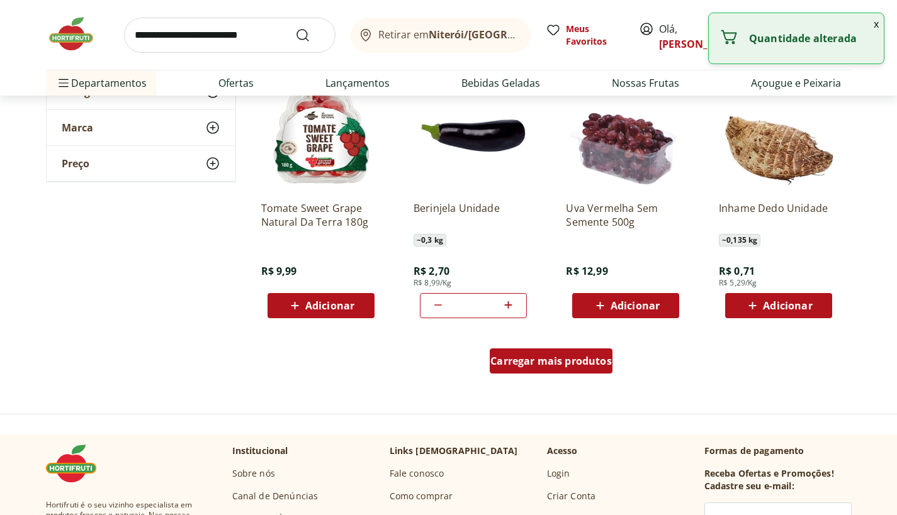
click at [559, 366] on span "Carregar mais produtos" at bounding box center [550, 361] width 121 height 10
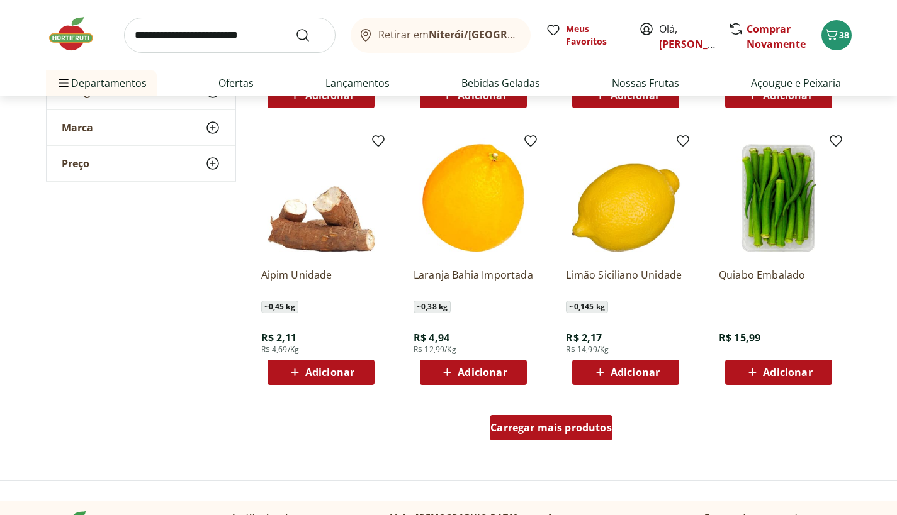
scroll to position [5569, 0]
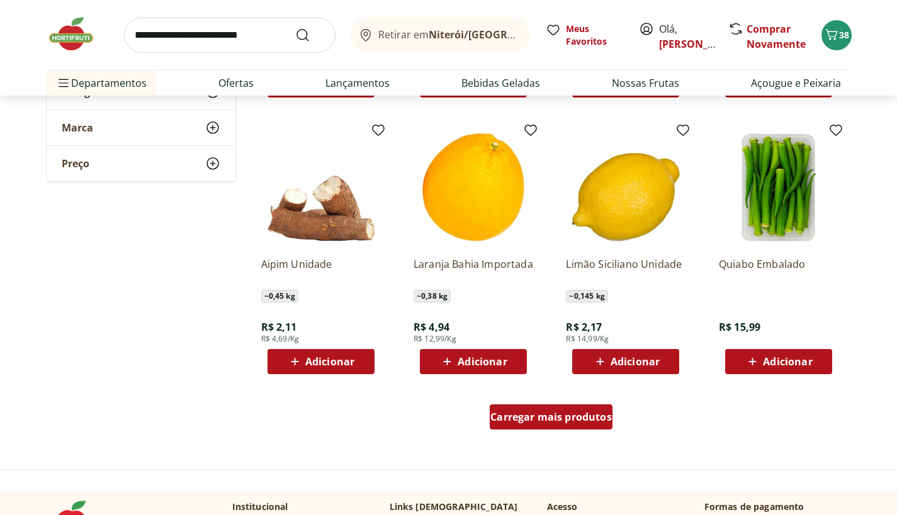
click at [537, 417] on span "Carregar mais produtos" at bounding box center [550, 417] width 121 height 10
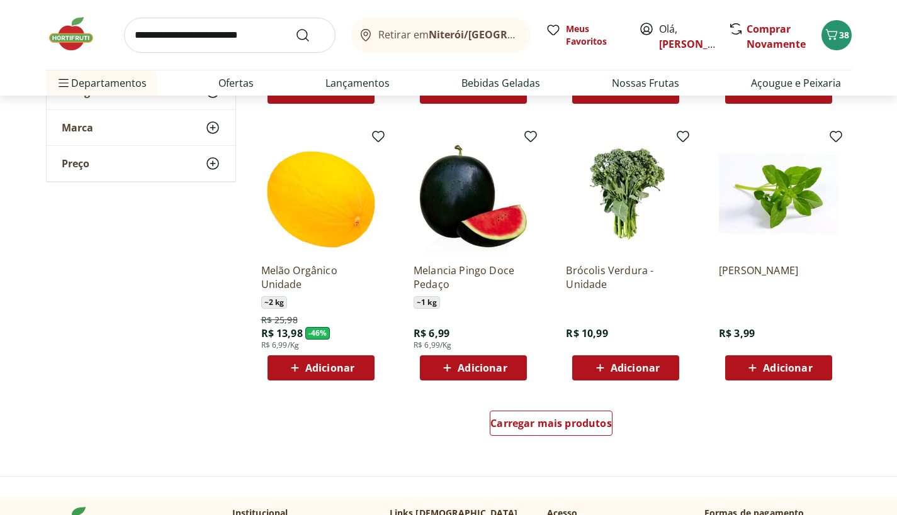
scroll to position [6384, 0]
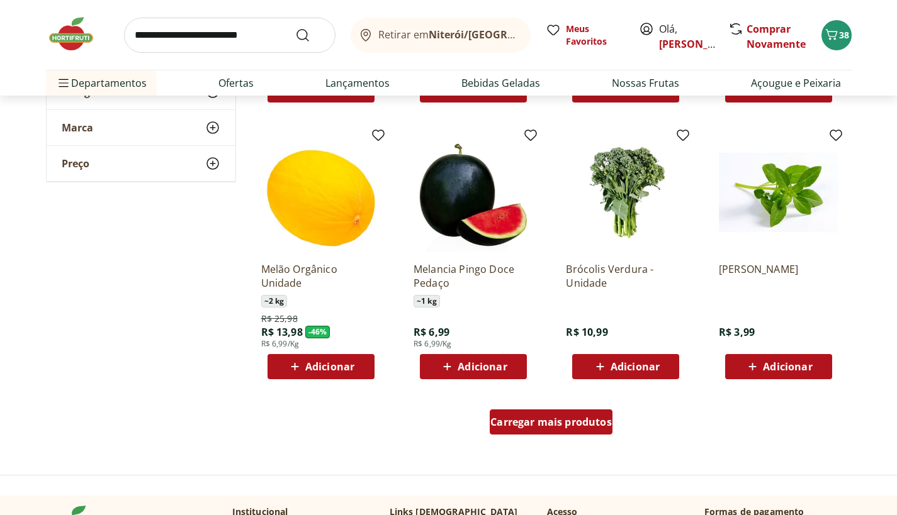
click at [560, 425] on span "Carregar mais produtos" at bounding box center [550, 422] width 121 height 10
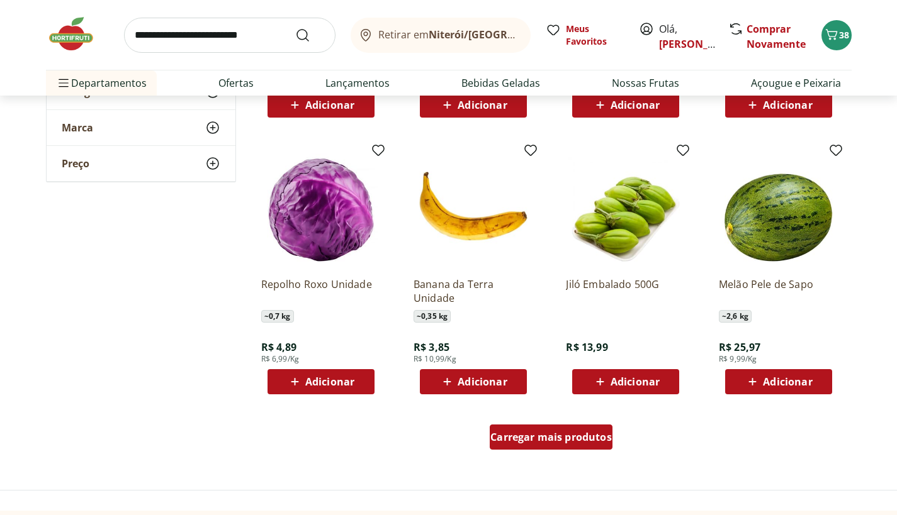
scroll to position [7197, 0]
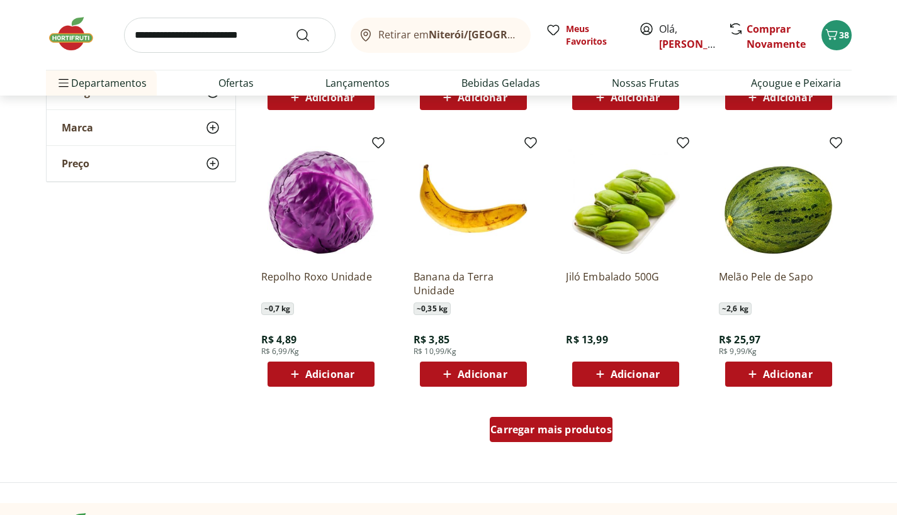
click at [545, 432] on span "Carregar mais produtos" at bounding box center [550, 430] width 121 height 10
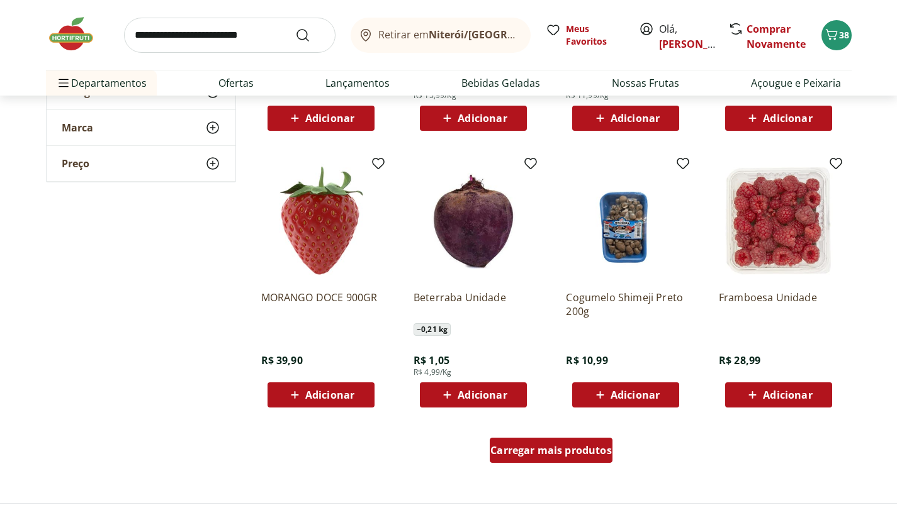
scroll to position [7998, 0]
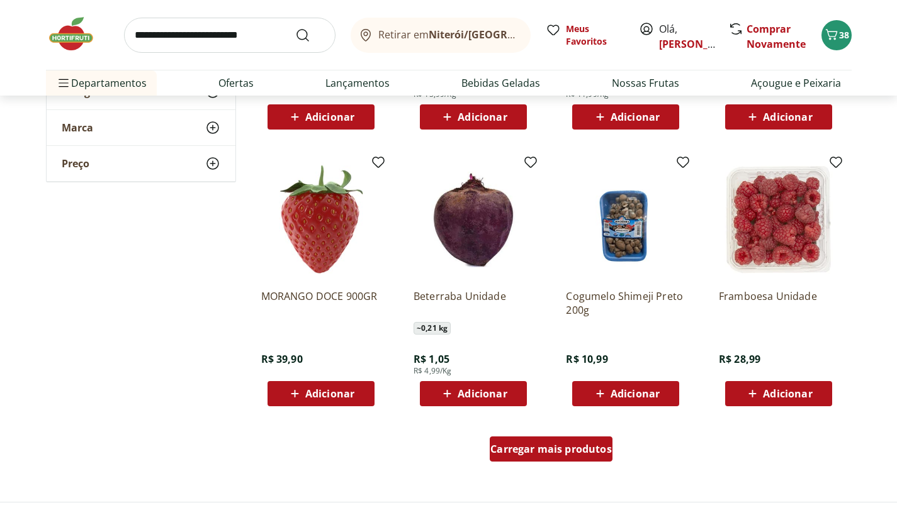
click at [569, 447] on span "Carregar mais produtos" at bounding box center [550, 449] width 121 height 10
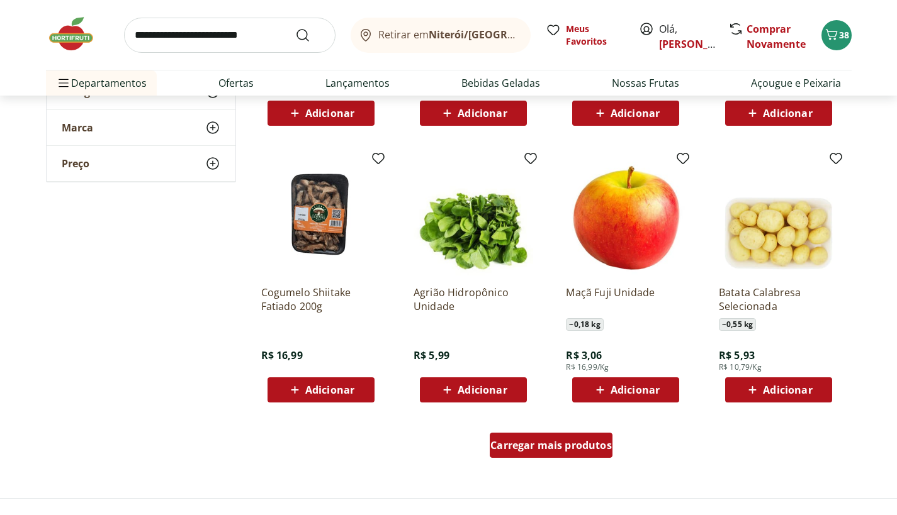
scroll to position [8877, 0]
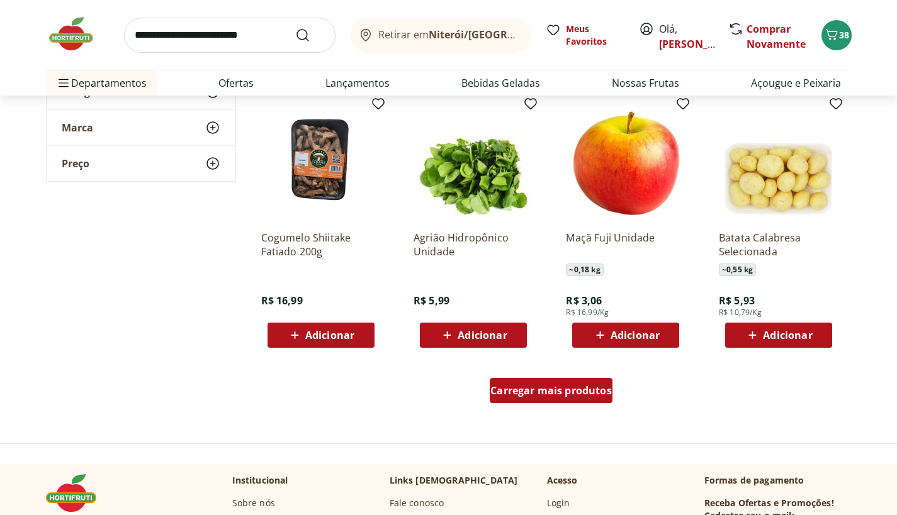
click at [559, 390] on span "Carregar mais produtos" at bounding box center [550, 391] width 121 height 10
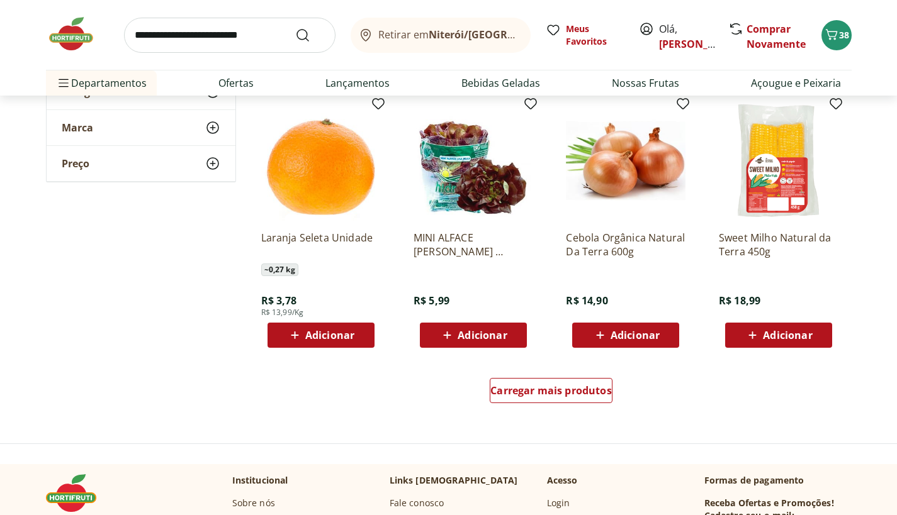
scroll to position [9698, 0]
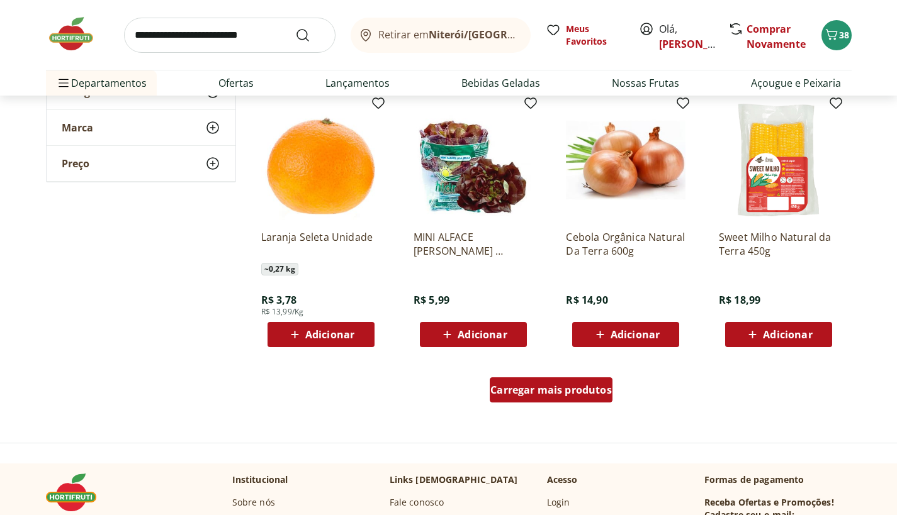
click at [559, 392] on span "Carregar mais produtos" at bounding box center [550, 390] width 121 height 10
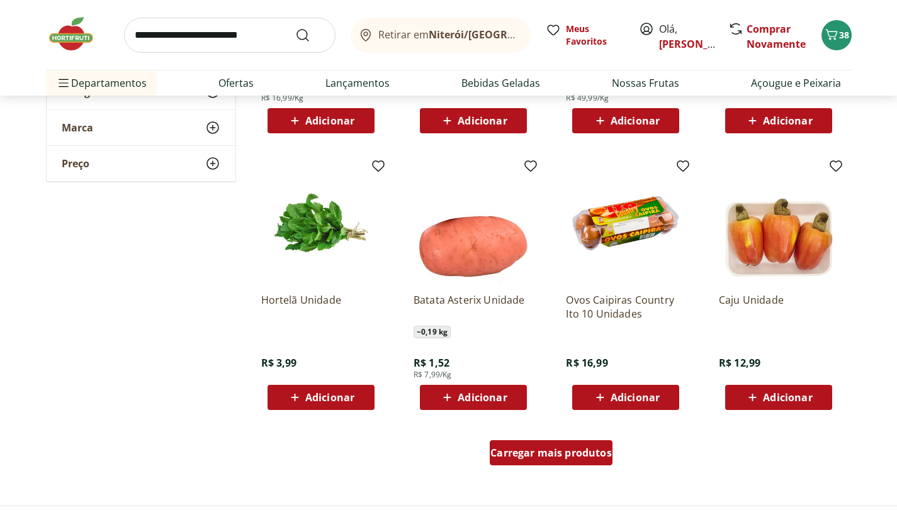
scroll to position [10454, 0]
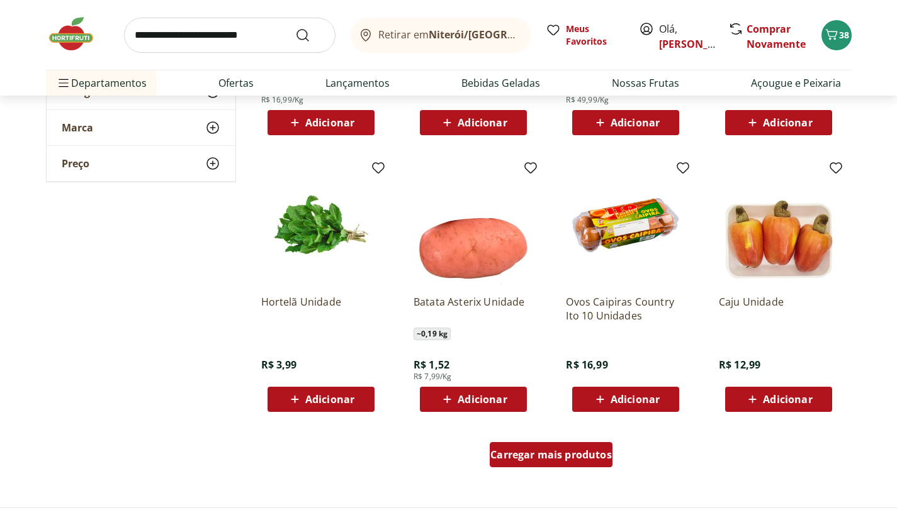
click at [542, 462] on div "Carregar mais produtos" at bounding box center [550, 454] width 123 height 25
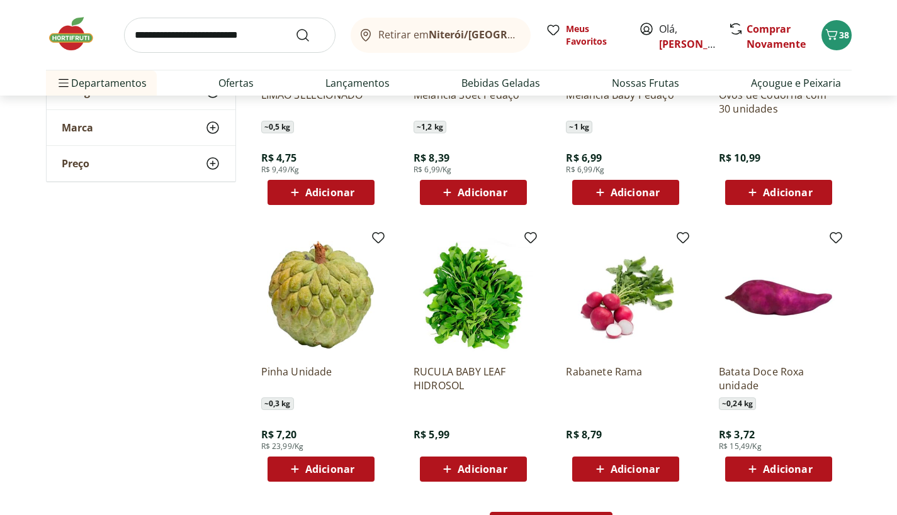
scroll to position [11277, 0]
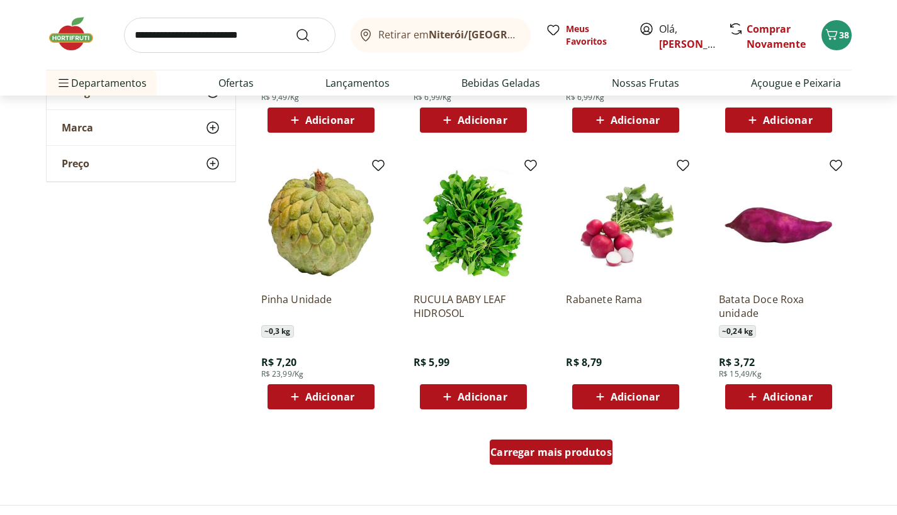
click at [542, 453] on span "Carregar mais produtos" at bounding box center [550, 452] width 121 height 10
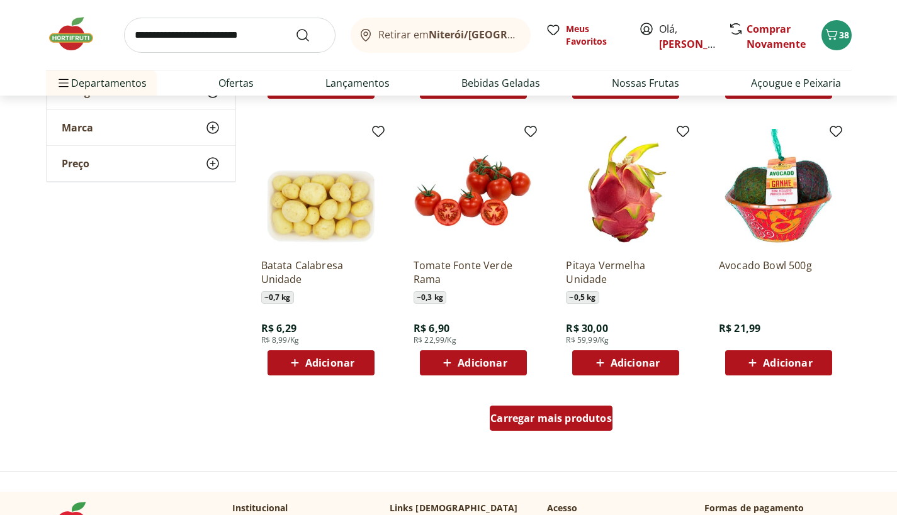
scroll to position [12146, 0]
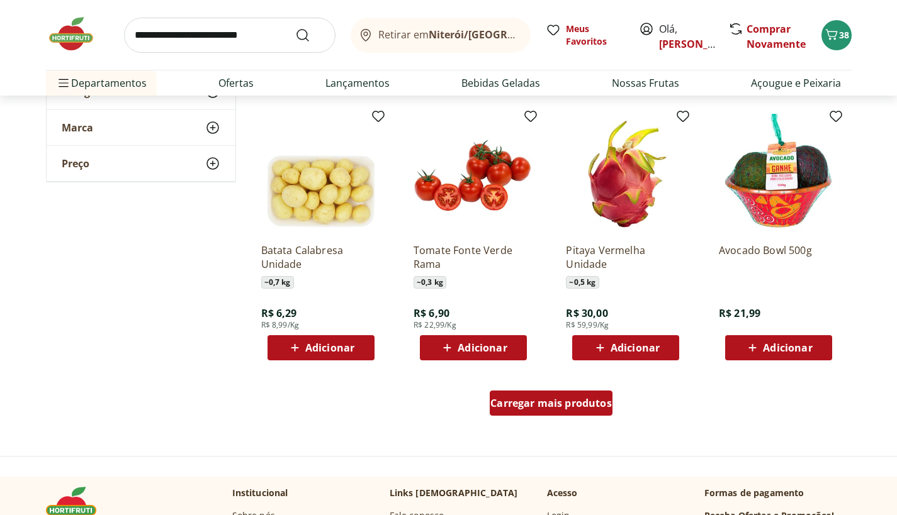
click at [551, 411] on div "Carregar mais produtos" at bounding box center [550, 403] width 123 height 25
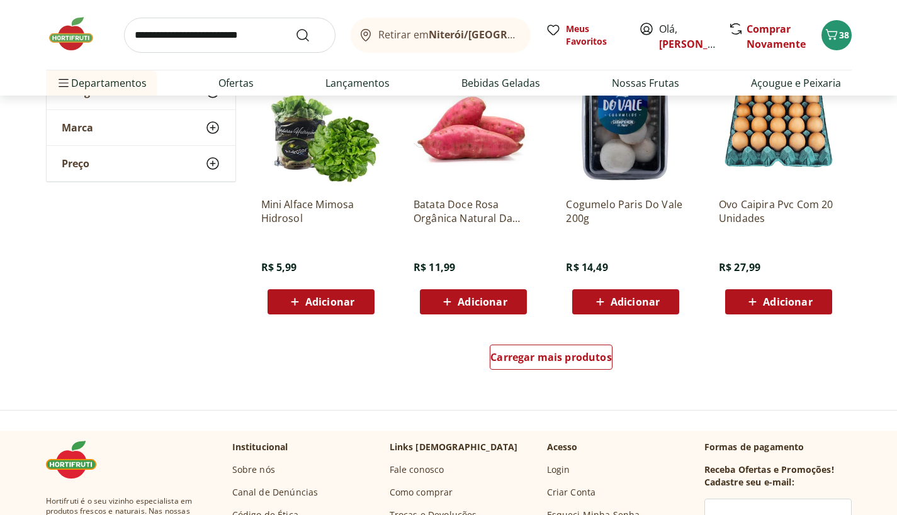
scroll to position [13018, 0]
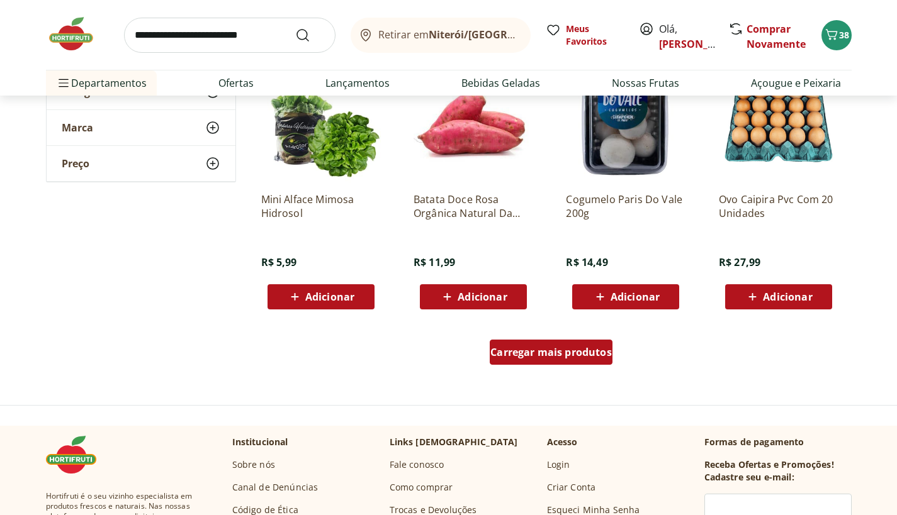
click at [580, 349] on span "Carregar mais produtos" at bounding box center [550, 352] width 121 height 10
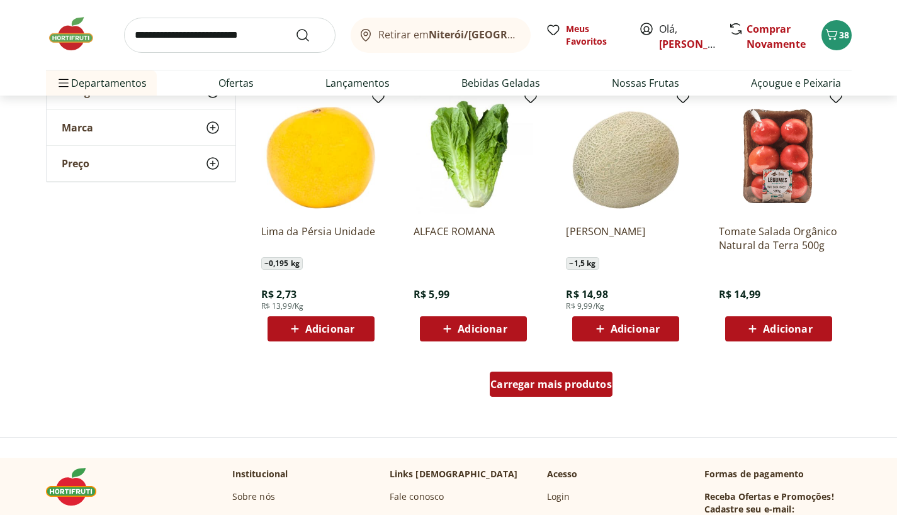
scroll to position [13807, 0]
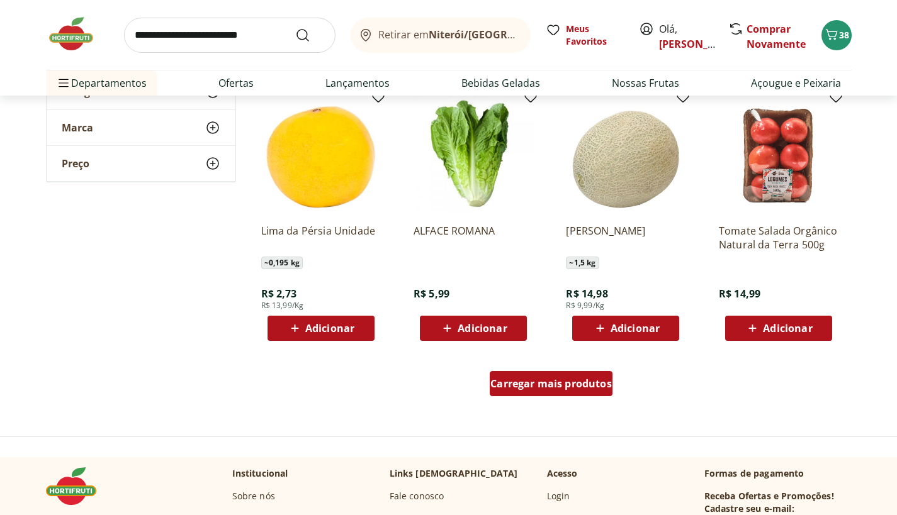
click at [573, 386] on span "Carregar mais produtos" at bounding box center [550, 384] width 121 height 10
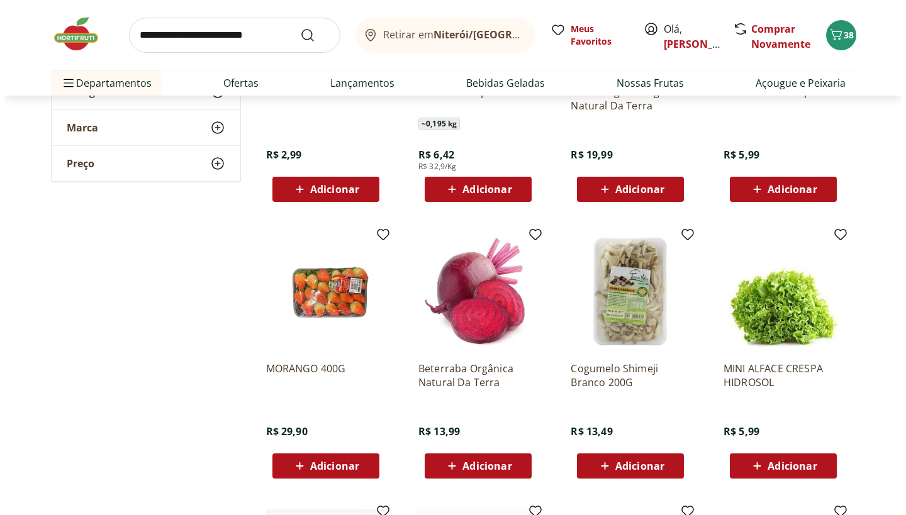
scroll to position [14258, 0]
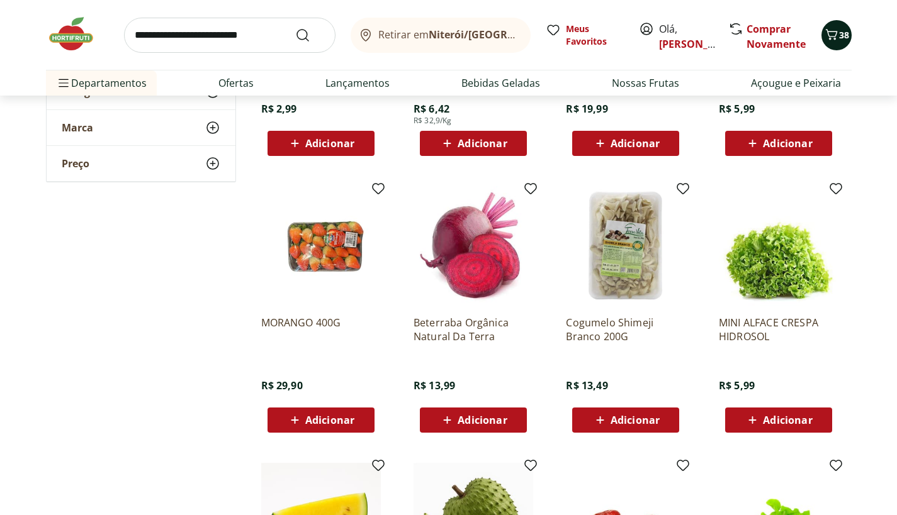
click at [836, 33] on icon "Carrinho" at bounding box center [831, 34] width 12 height 11
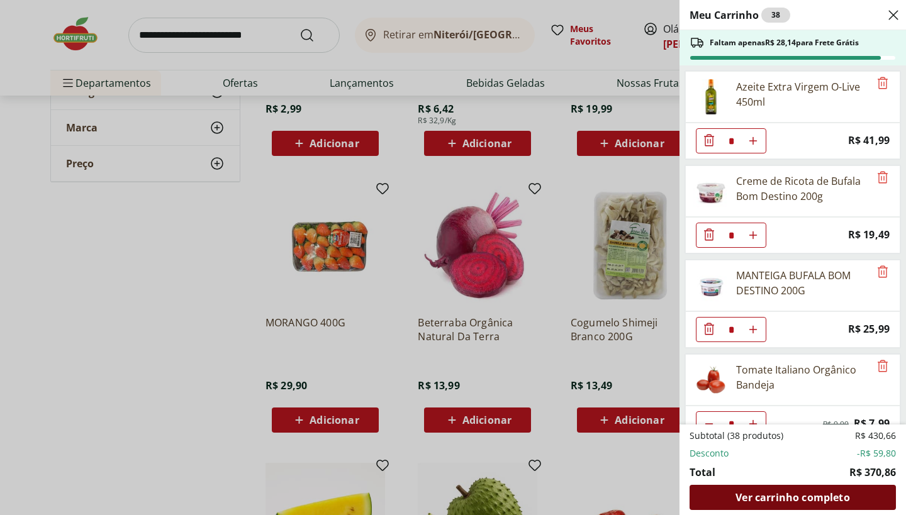
click at [816, 503] on span "Ver carrinho completo" at bounding box center [793, 498] width 114 height 10
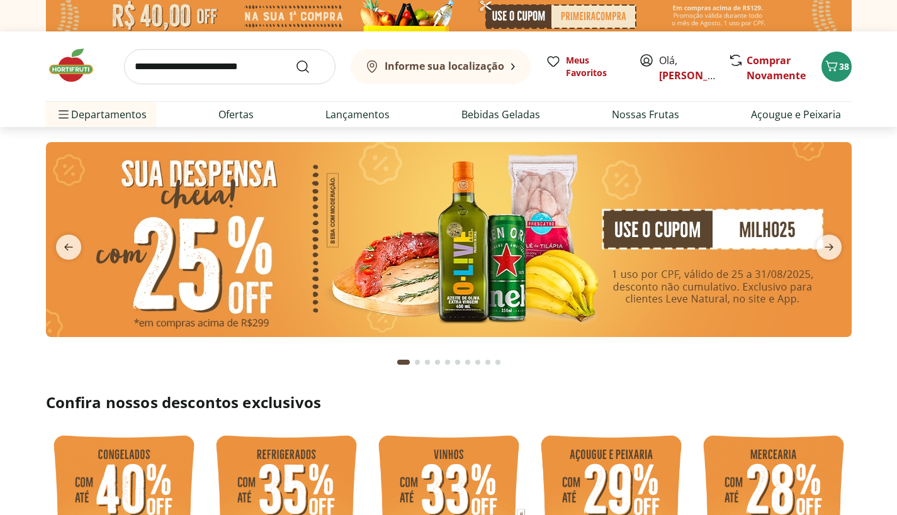
click at [182, 67] on input "search" at bounding box center [229, 66] width 211 height 35
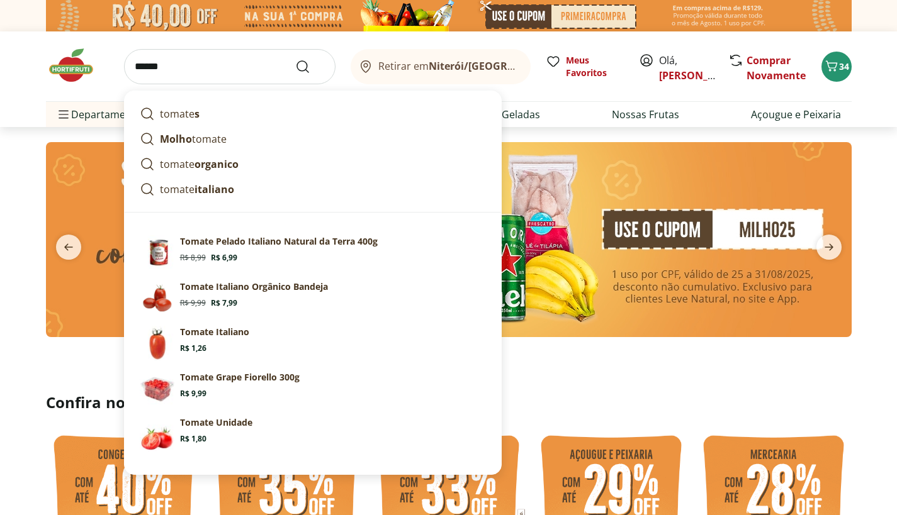
type input "******"
click at [295, 59] on button "Submit Search" at bounding box center [310, 66] width 30 height 15
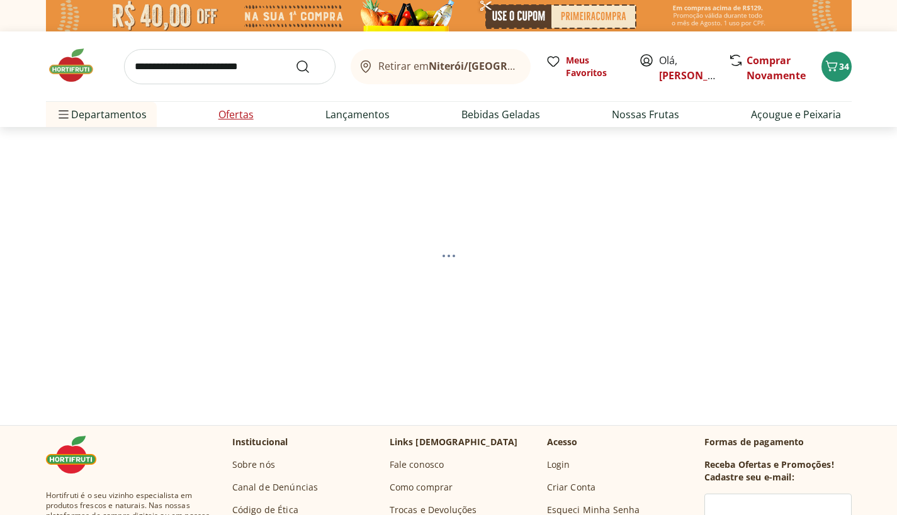
select select "**********"
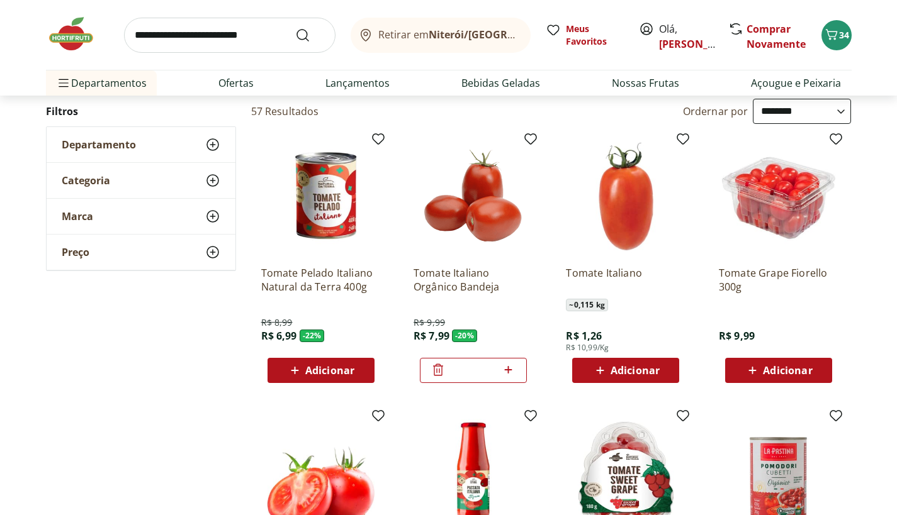
scroll to position [136, 0]
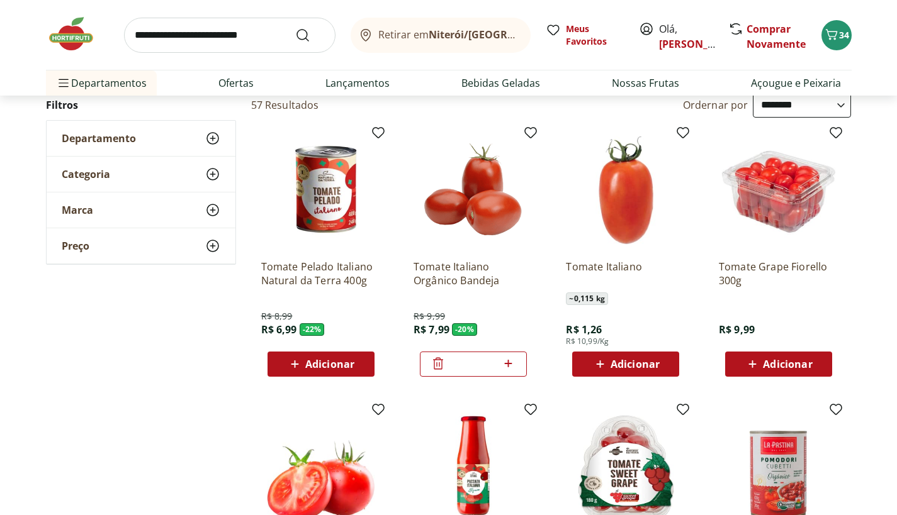
click at [775, 361] on span "Adicionar" at bounding box center [787, 364] width 49 height 10
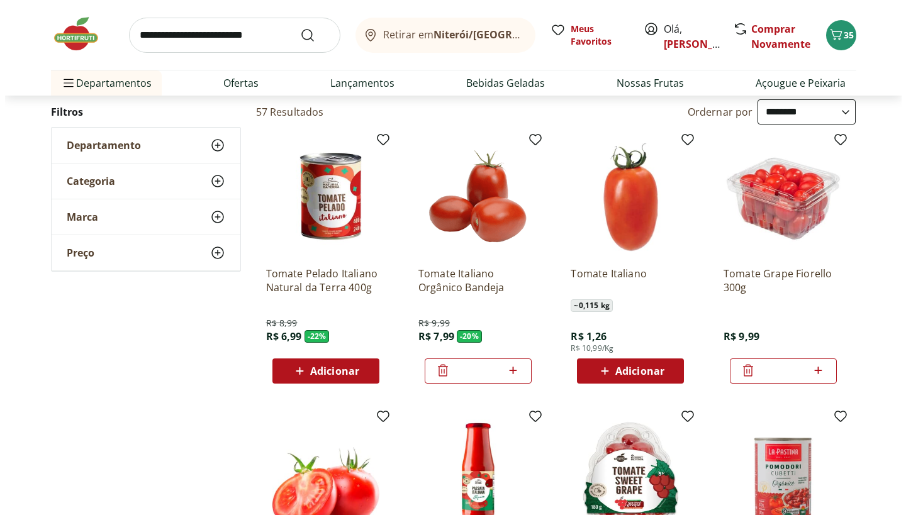
scroll to position [0, 0]
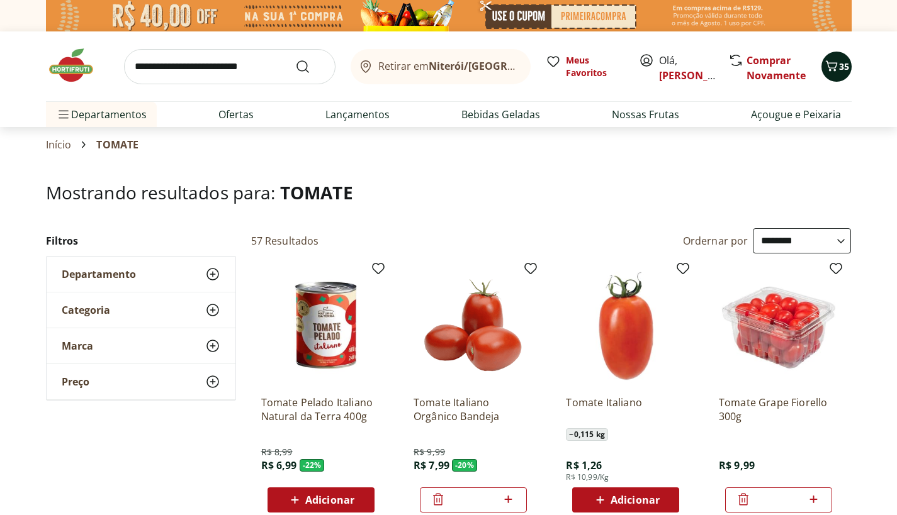
click at [844, 60] on span "35" at bounding box center [844, 66] width 10 height 12
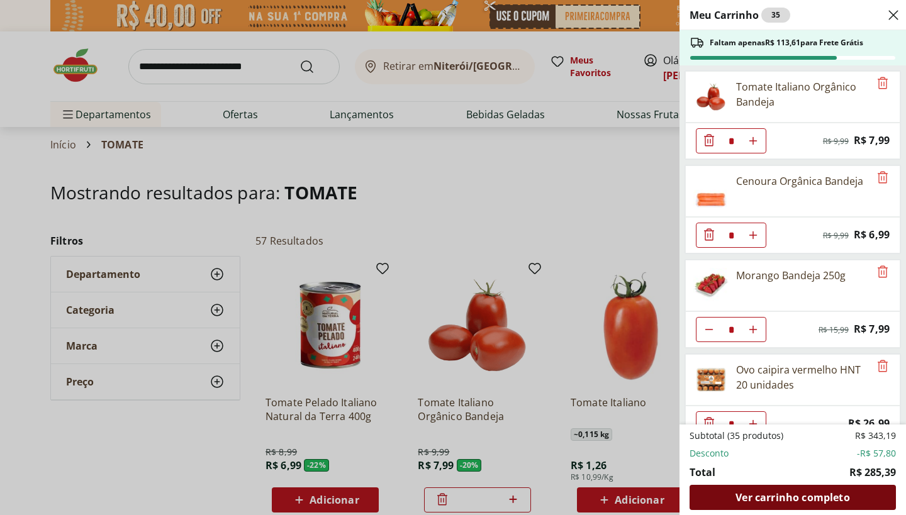
click at [716, 486] on div "Ver carrinho completo" at bounding box center [793, 497] width 206 height 25
